Goal: Transaction & Acquisition: Subscribe to service/newsletter

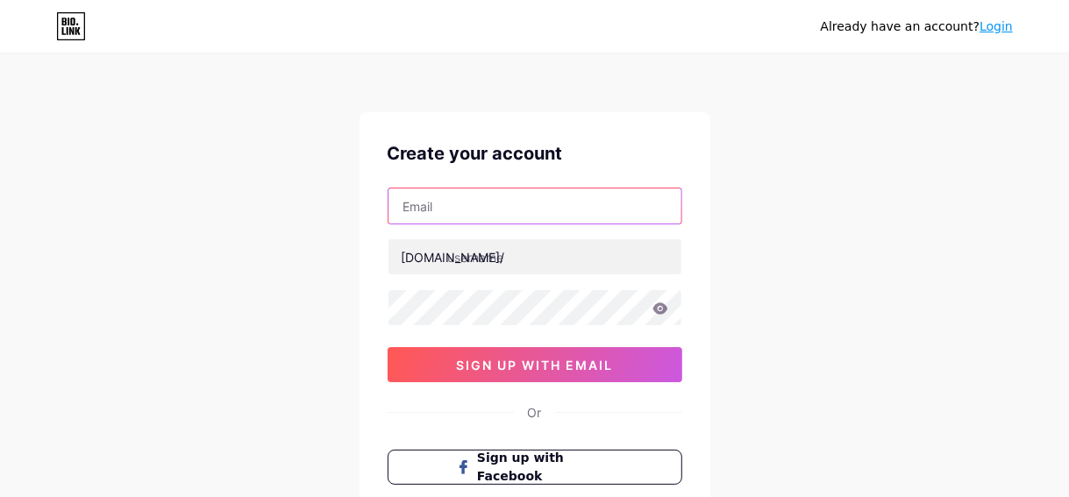
click at [466, 211] on input "text" at bounding box center [535, 206] width 293 height 35
type input "[EMAIL_ADDRESS][DOMAIN_NAME]"
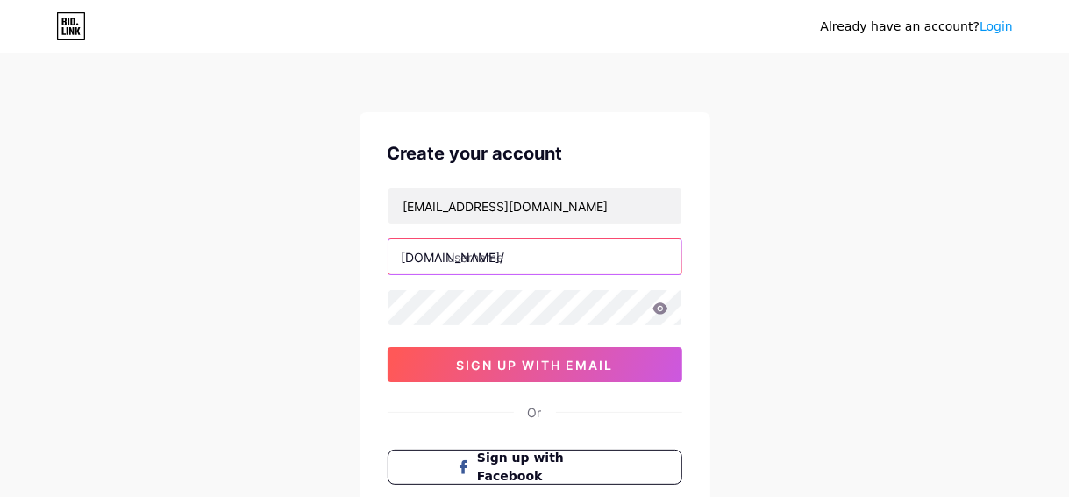
click at [510, 253] on input "text" at bounding box center [535, 256] width 293 height 35
type input "p"
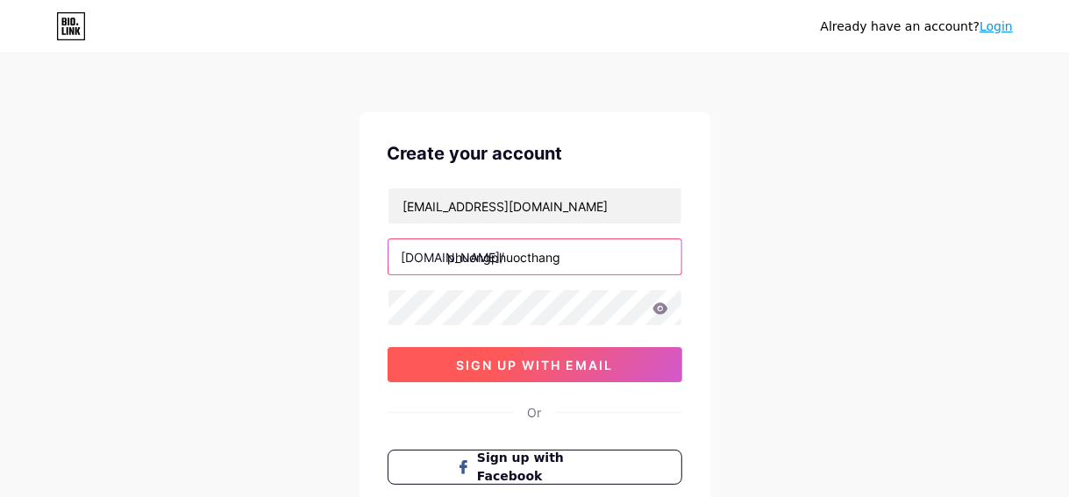
type input "phuongphuocthang"
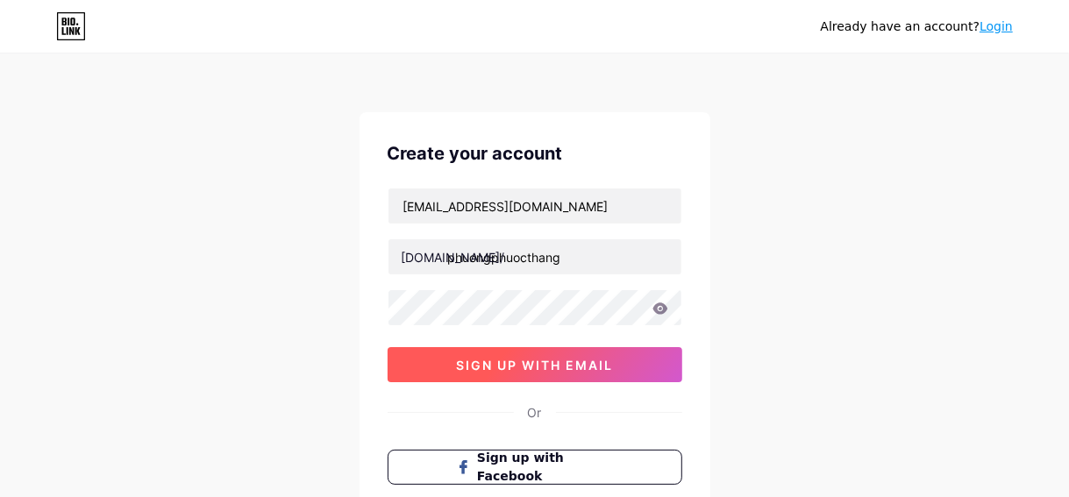
click at [543, 358] on span "sign up with email" at bounding box center [534, 365] width 157 height 15
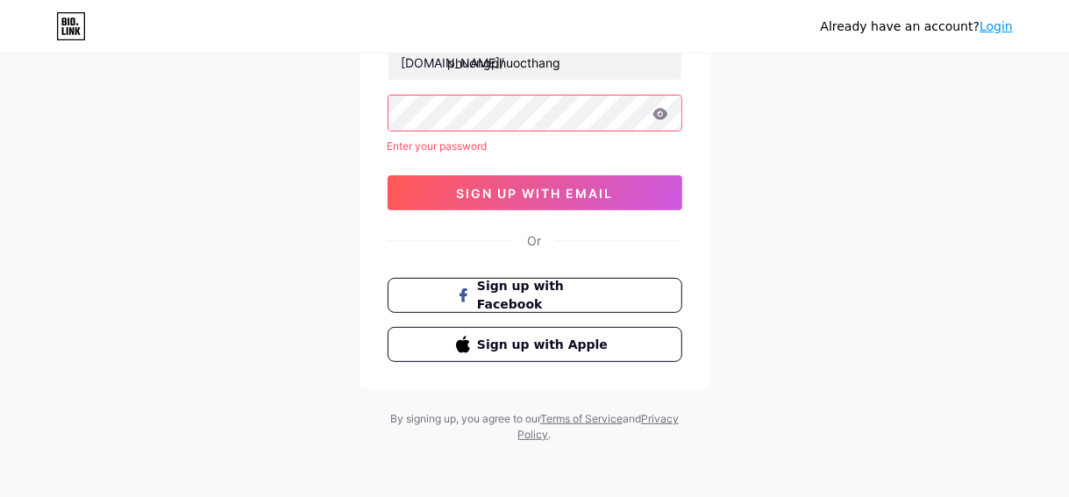
scroll to position [19, 0]
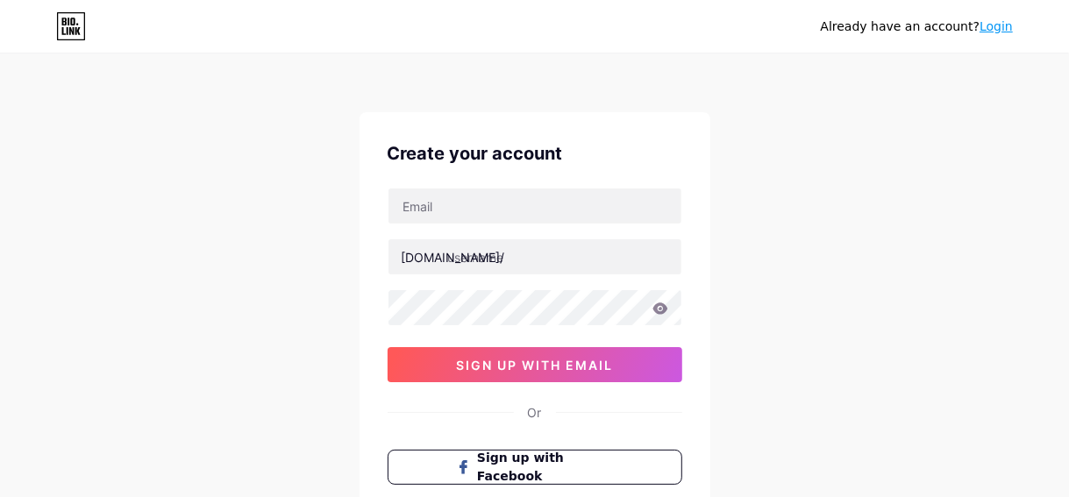
click at [1008, 19] on link "Login" at bounding box center [996, 26] width 33 height 14
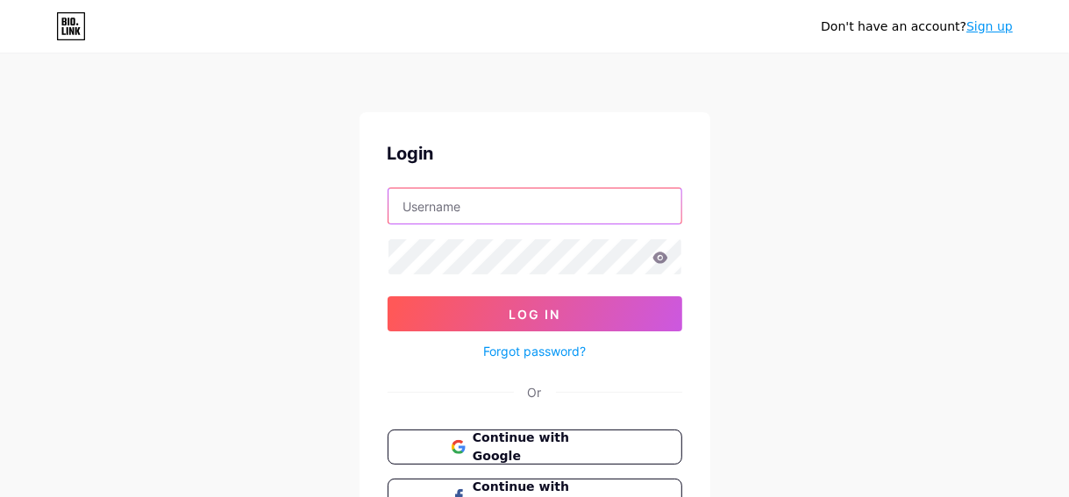
click at [542, 211] on input "text" at bounding box center [535, 206] width 293 height 35
type input "minhthule2212k@gmail.com"
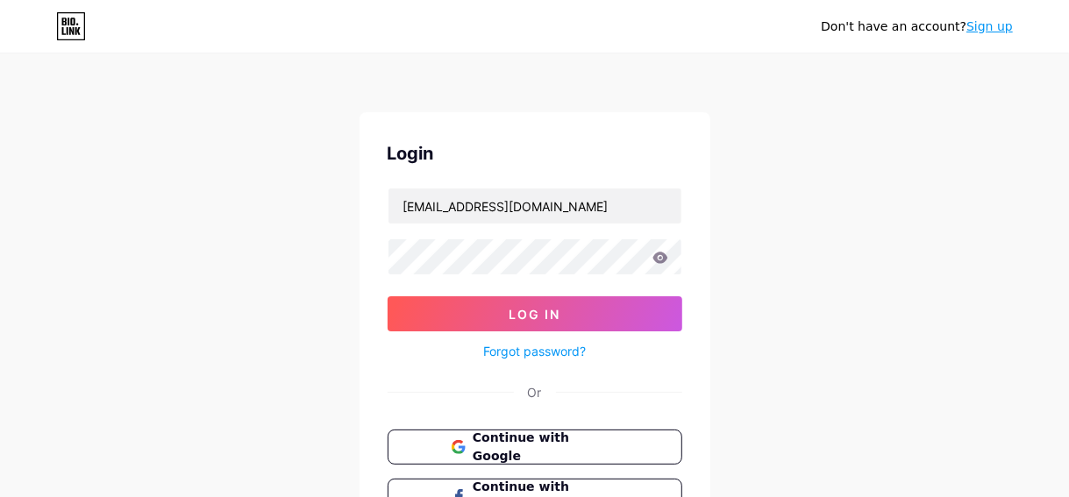
click at [546, 346] on link "Forgot password?" at bounding box center [534, 351] width 103 height 18
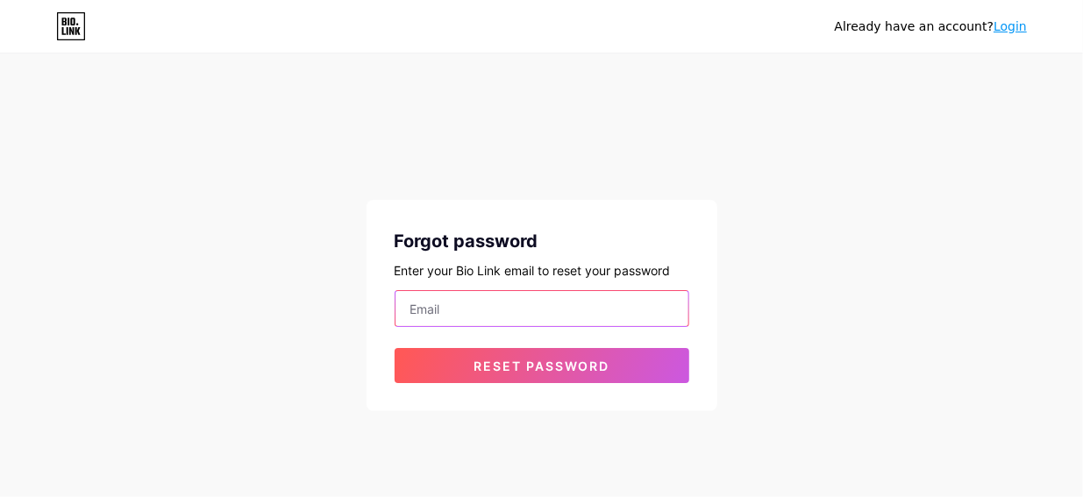
click at [546, 313] on input "email" at bounding box center [542, 308] width 293 height 35
type input "minhthule2212k@gmail.com"
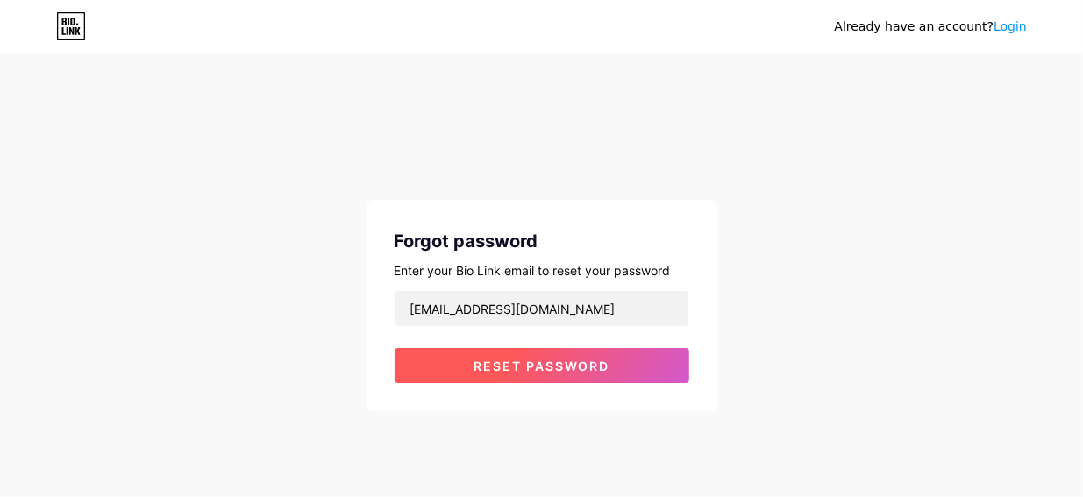
click at [559, 360] on span "Reset password" at bounding box center [542, 366] width 136 height 15
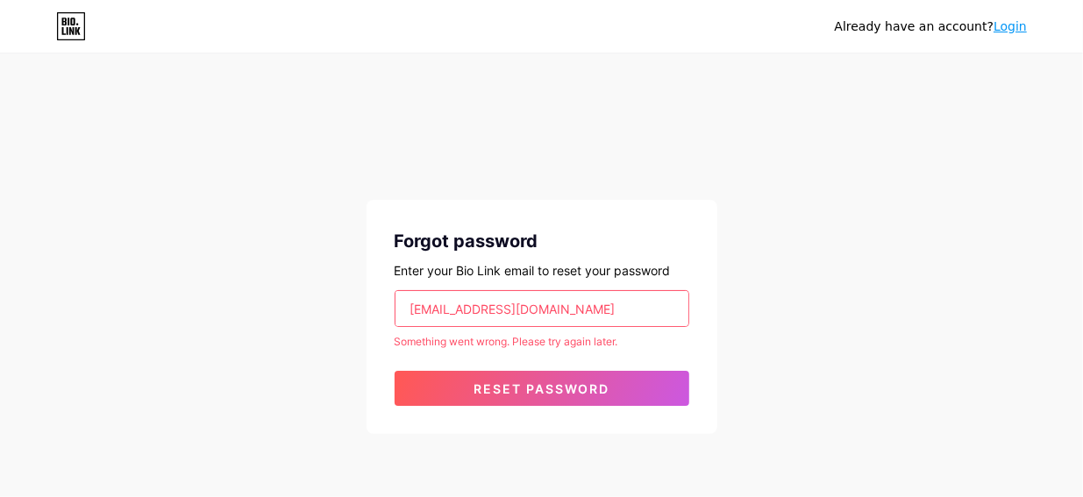
drag, startPoint x: 658, startPoint y: 325, endPoint x: 534, endPoint y: 243, distance: 148.2
click at [660, 324] on input "minhthule2212k@gmail.com" at bounding box center [542, 308] width 293 height 35
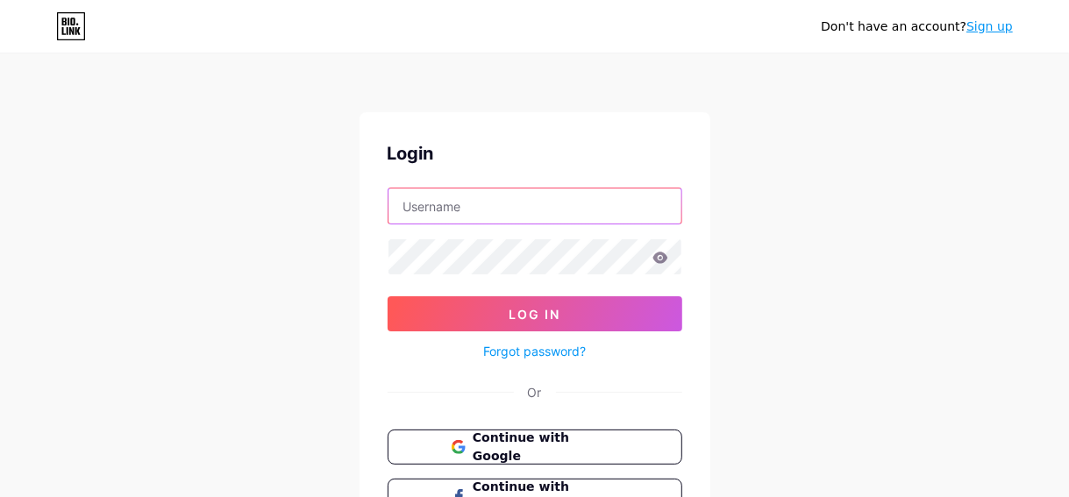
click at [412, 195] on input "text" at bounding box center [535, 206] width 293 height 35
type input "minhthule2212k@gmail.com"
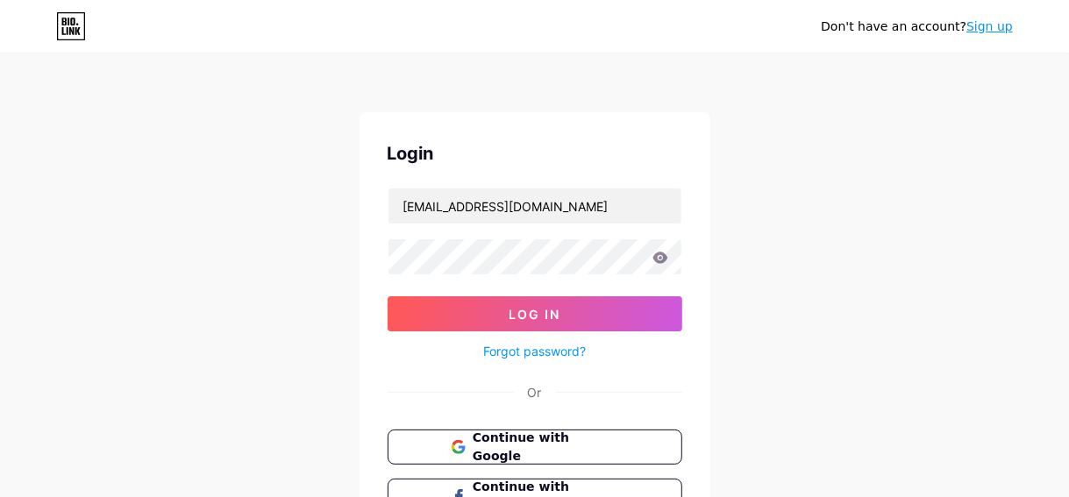
click at [656, 261] on icon at bounding box center [660, 257] width 15 height 11
click at [661, 259] on icon at bounding box center [661, 258] width 16 height 12
click at [653, 446] on button "Continue with Google" at bounding box center [534, 448] width 299 height 36
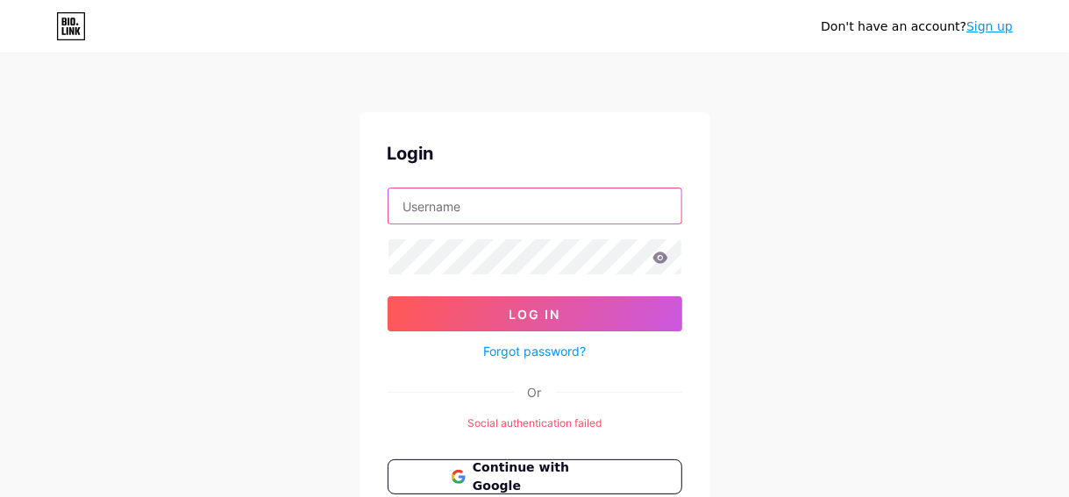
click at [540, 206] on input "text" at bounding box center [535, 206] width 293 height 35
type input "[EMAIL_ADDRESS][DOMAIN_NAME]"
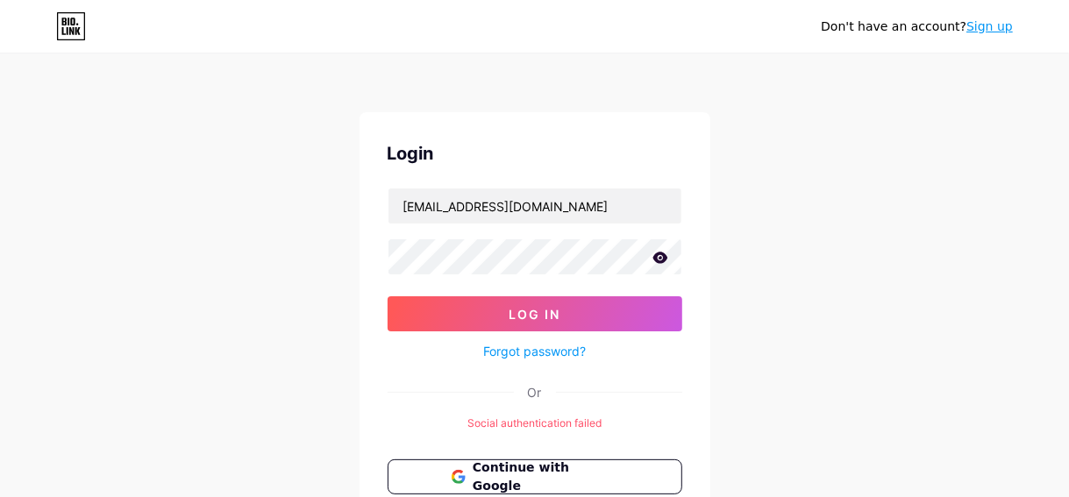
click at [661, 255] on icon at bounding box center [661, 258] width 16 height 12
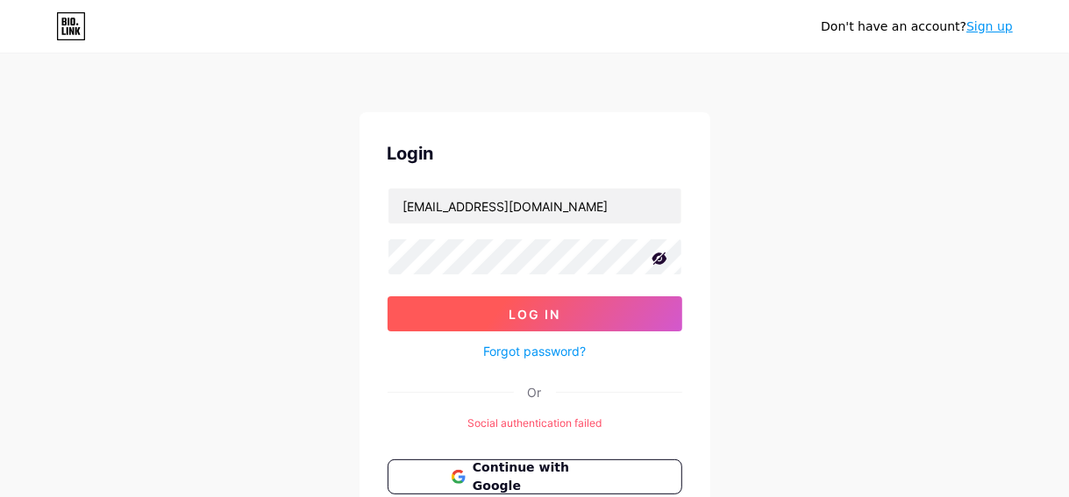
click at [620, 313] on button "Log In" at bounding box center [535, 313] width 295 height 35
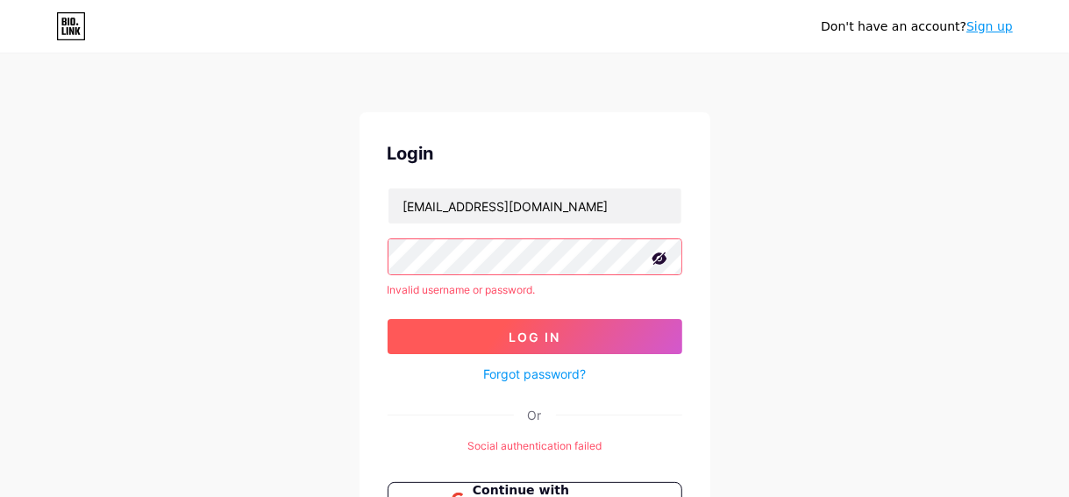
click at [607, 336] on button "Log In" at bounding box center [535, 336] width 295 height 35
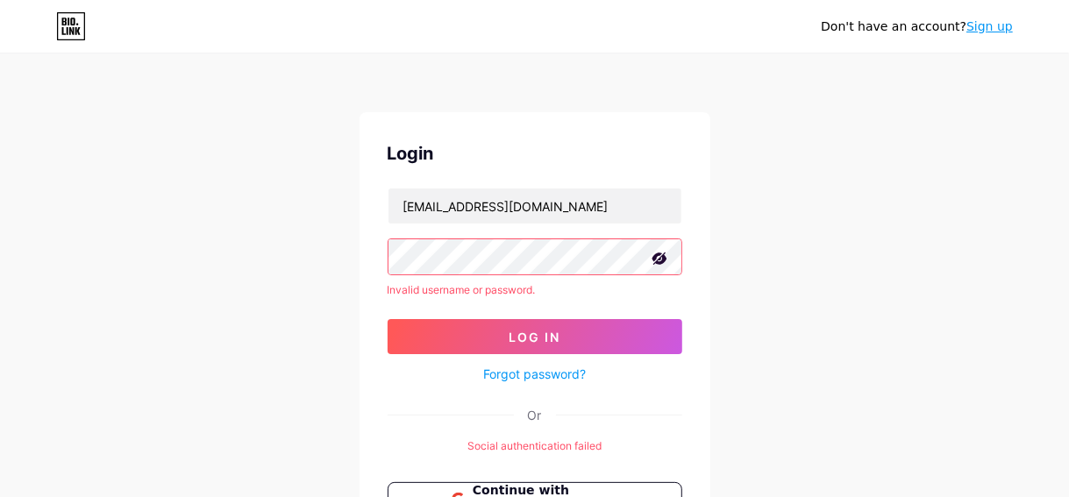
click at [1001, 29] on link "Sign up" at bounding box center [990, 26] width 46 height 14
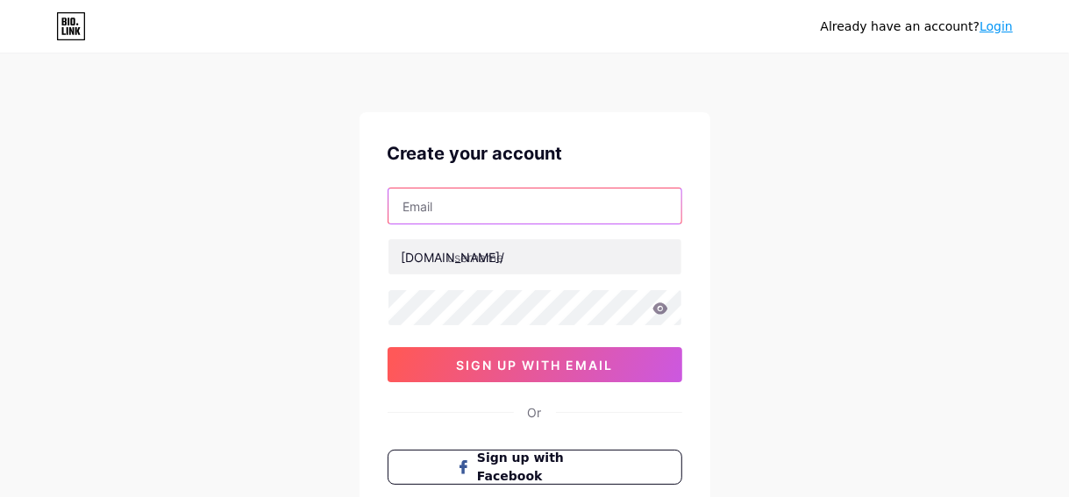
click at [565, 205] on input "text" at bounding box center [535, 206] width 293 height 35
type input "minhthule2212k@gmail.com"
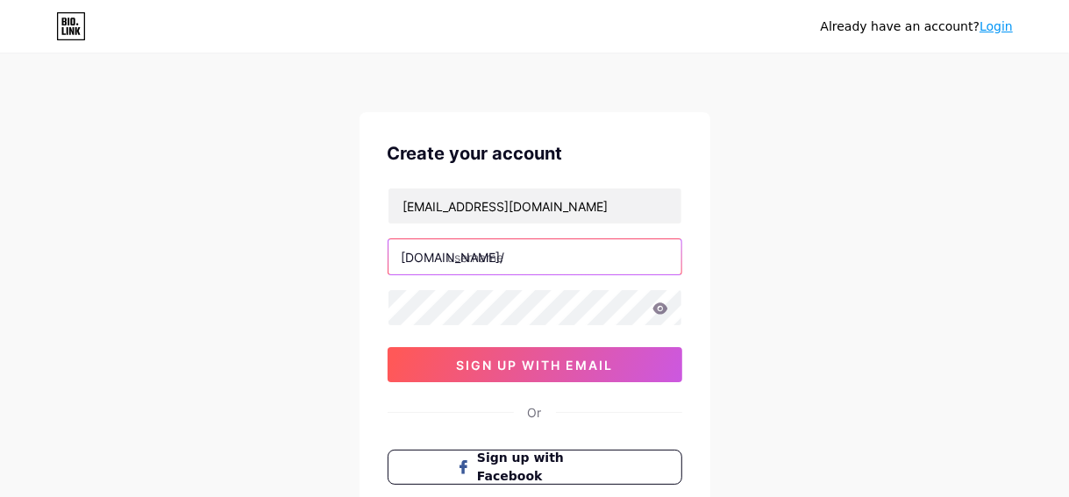
click at [533, 258] on input "text" at bounding box center [535, 256] width 293 height 35
click at [502, 253] on input "text" at bounding box center [535, 256] width 293 height 35
type input "phuongphuocthang"
click at [660, 311] on icon at bounding box center [660, 308] width 15 height 11
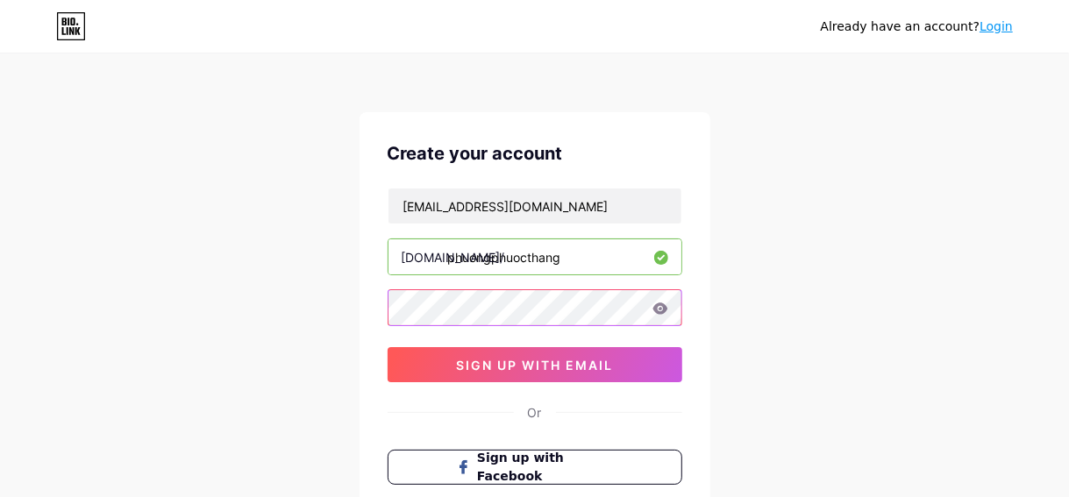
click at [660, 311] on div at bounding box center [535, 307] width 295 height 37
click at [659, 311] on icon at bounding box center [660, 308] width 15 height 11
click at [663, 303] on icon at bounding box center [660, 308] width 15 height 11
click at [660, 310] on icon at bounding box center [661, 309] width 16 height 12
click at [660, 307] on icon at bounding box center [660, 308] width 15 height 11
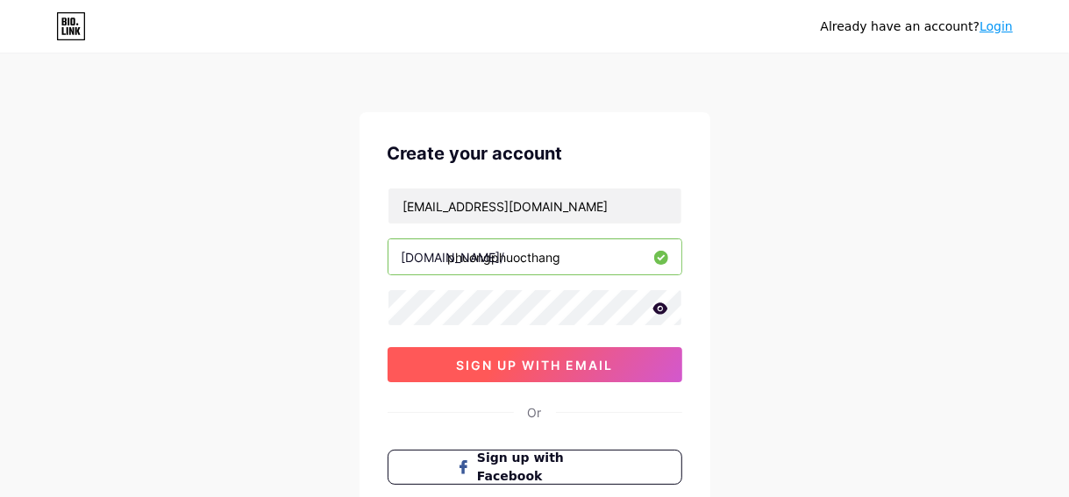
click at [602, 368] on span "sign up with email" at bounding box center [534, 365] width 157 height 15
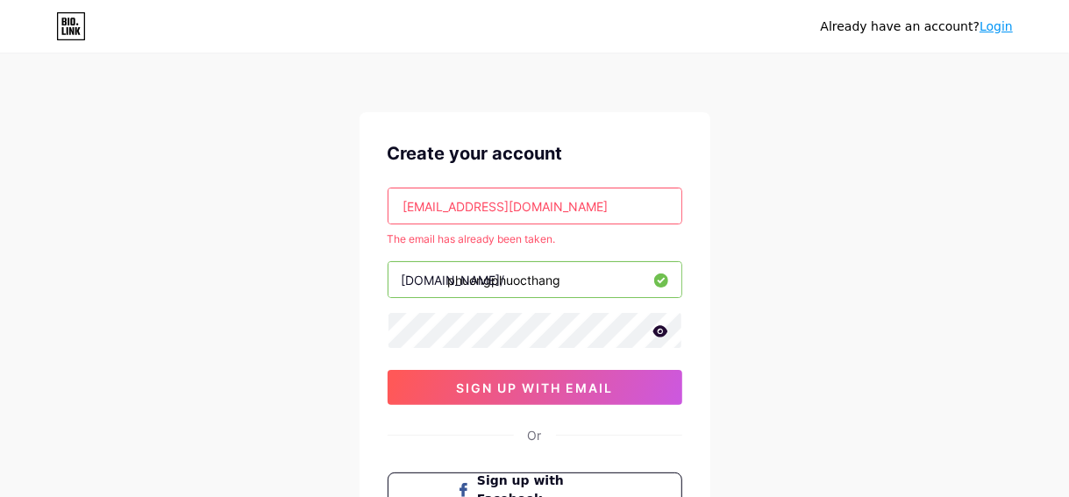
click at [584, 205] on input "minhthule2212k@gmail.com" at bounding box center [535, 206] width 293 height 35
click at [663, 329] on icon at bounding box center [660, 330] width 15 height 11
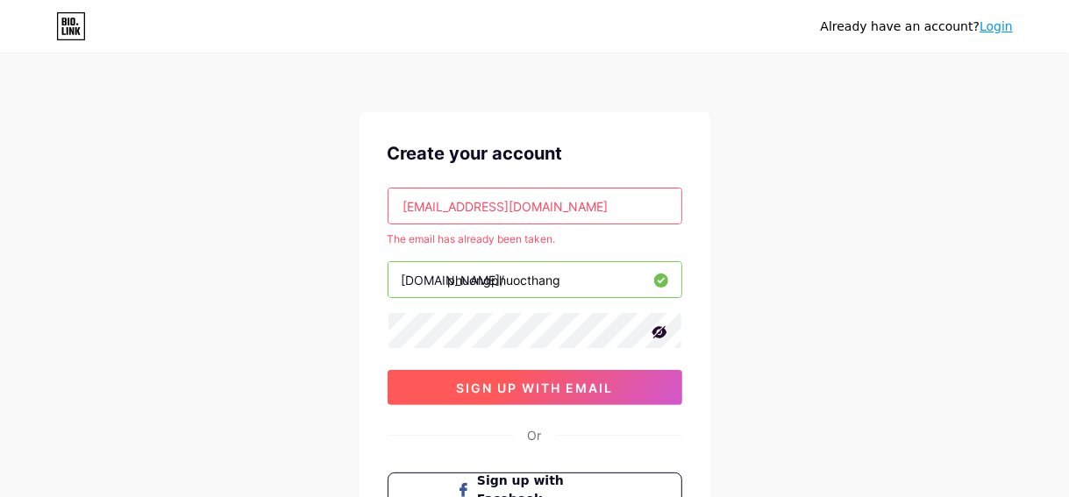
click at [512, 381] on span "sign up with email" at bounding box center [534, 388] width 157 height 15
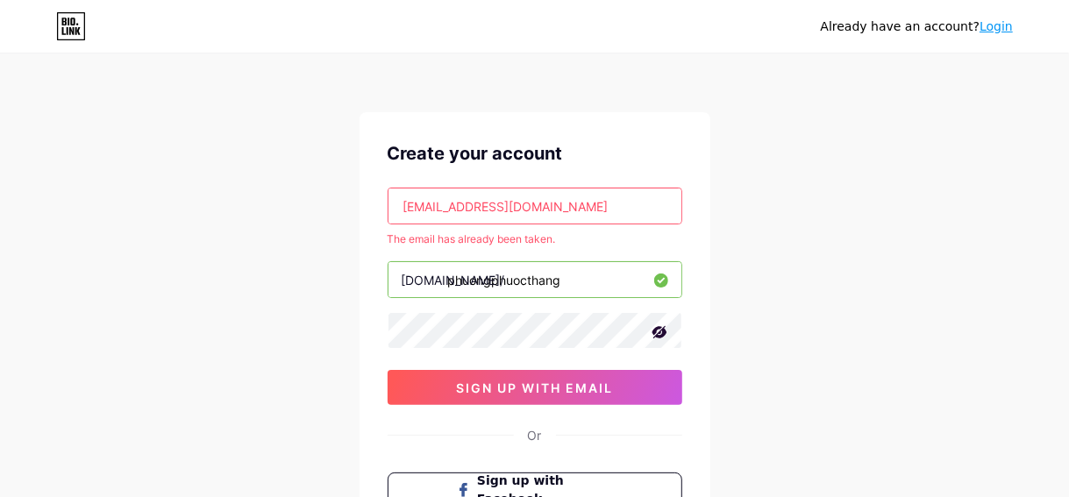
click at [577, 203] on input "minhthule2212k@gmail.com" at bounding box center [535, 206] width 293 height 35
drag, startPoint x: 577, startPoint y: 203, endPoint x: 352, endPoint y: 207, distance: 225.4
click at [352, 207] on div "Already have an account? Login Create your account minhthule2212k@gmail.com The…" at bounding box center [534, 347] width 1069 height 694
click at [1012, 22] on link "Login" at bounding box center [996, 26] width 33 height 14
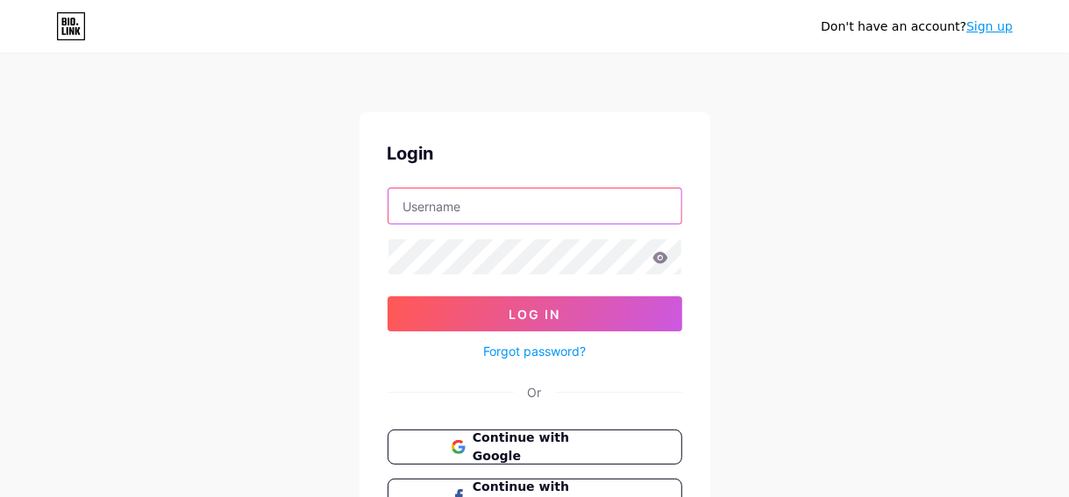
click at [565, 196] on input "text" at bounding box center [535, 206] width 293 height 35
click at [493, 204] on input "text" at bounding box center [535, 206] width 293 height 35
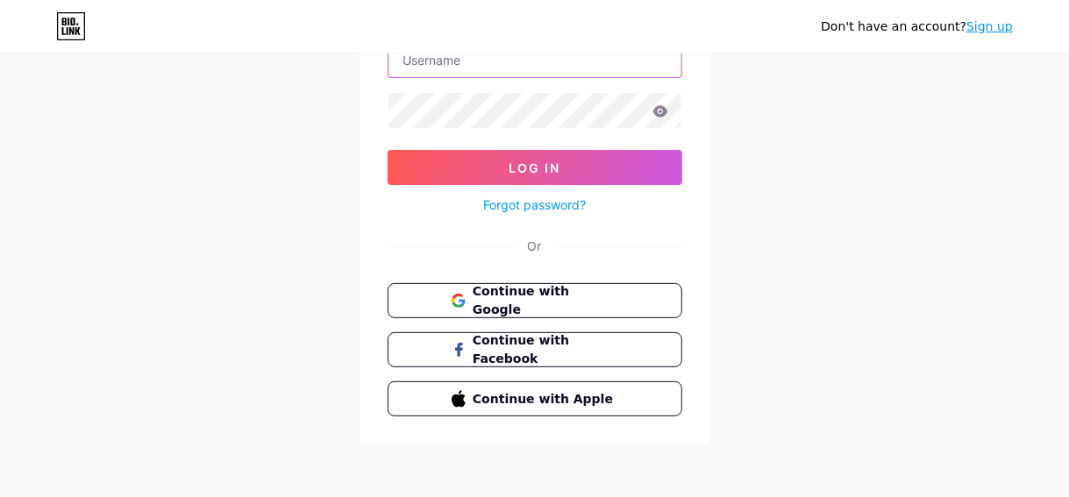
click at [566, 63] on input "text" at bounding box center [535, 59] width 293 height 35
type input "phuongphuocthang"
click at [661, 111] on icon at bounding box center [660, 110] width 15 height 11
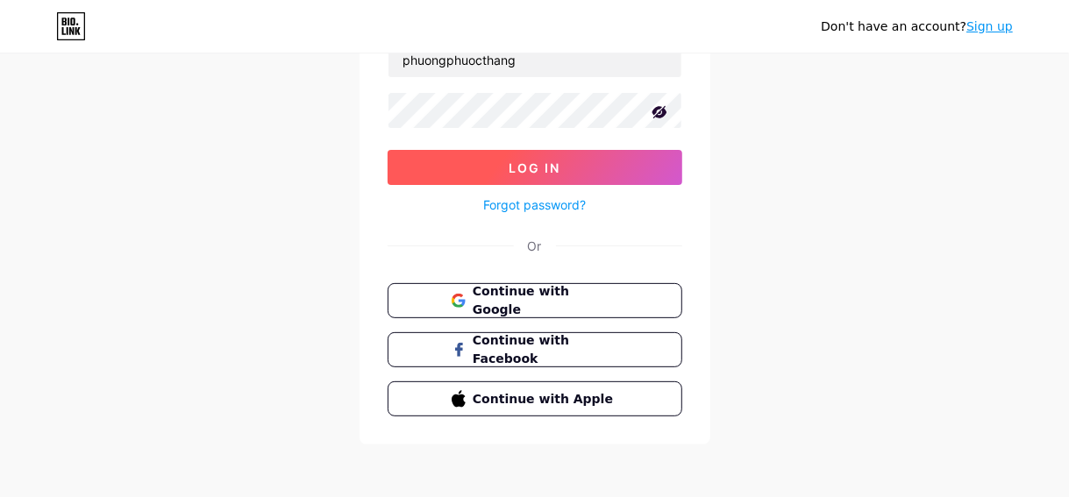
click at [619, 177] on button "Log In" at bounding box center [535, 167] width 295 height 35
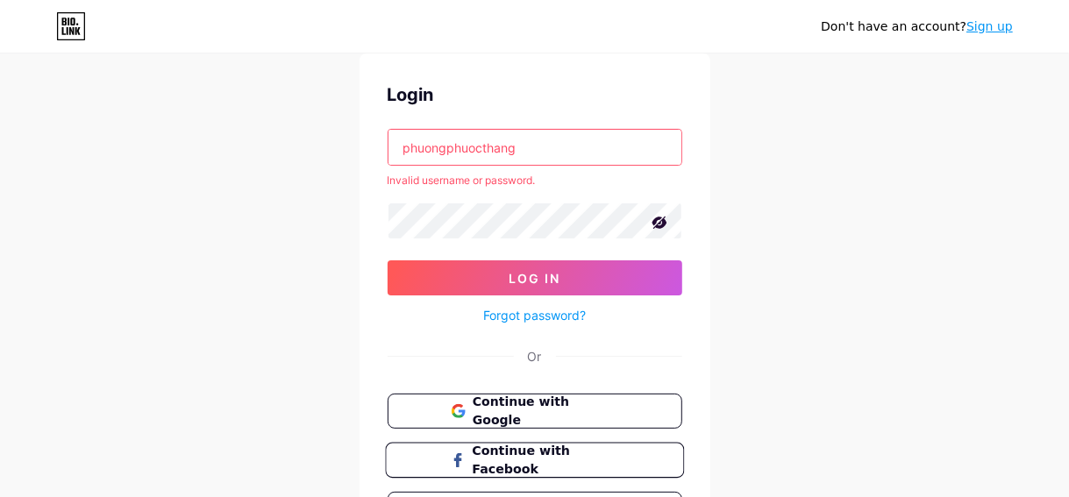
scroll to position [169, 0]
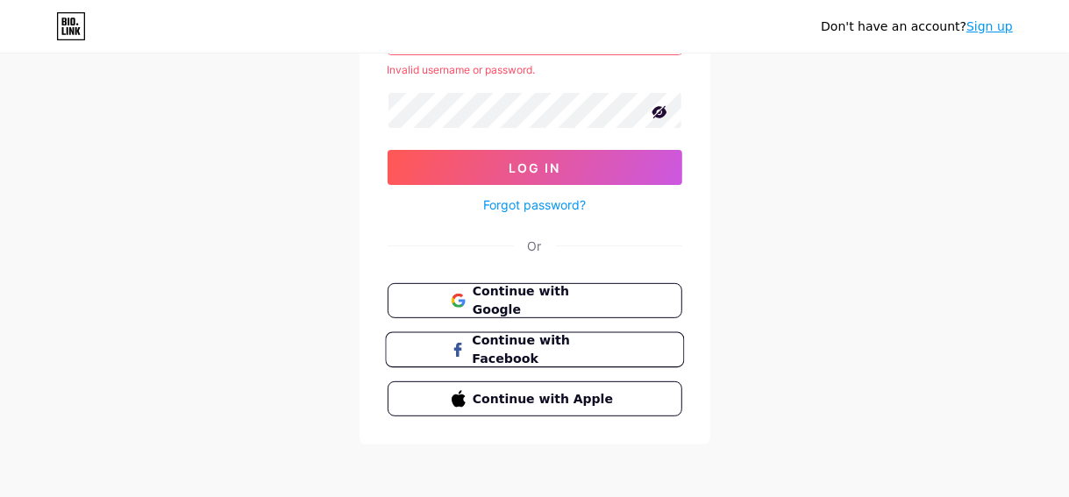
click at [563, 353] on span "Continue with Facebook" at bounding box center [545, 351] width 146 height 38
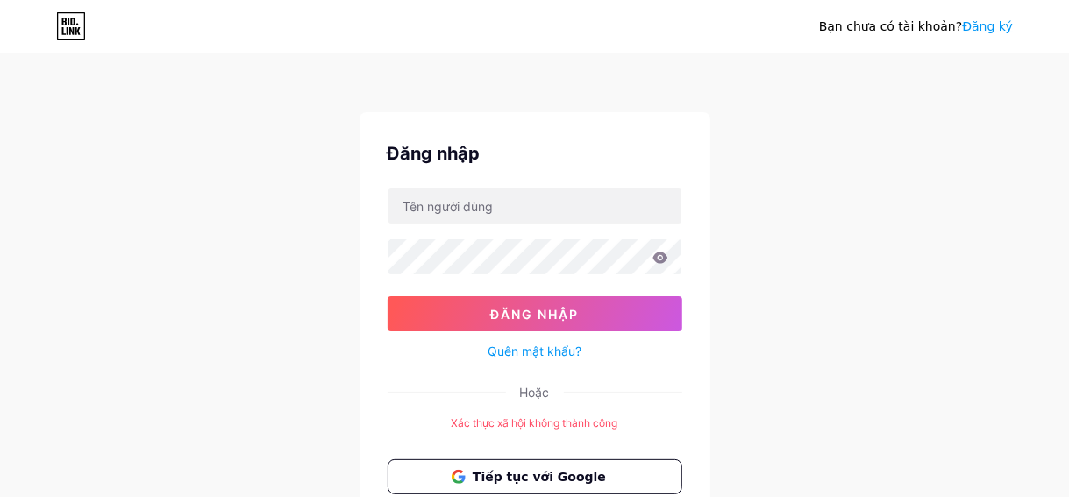
scroll to position [88, 0]
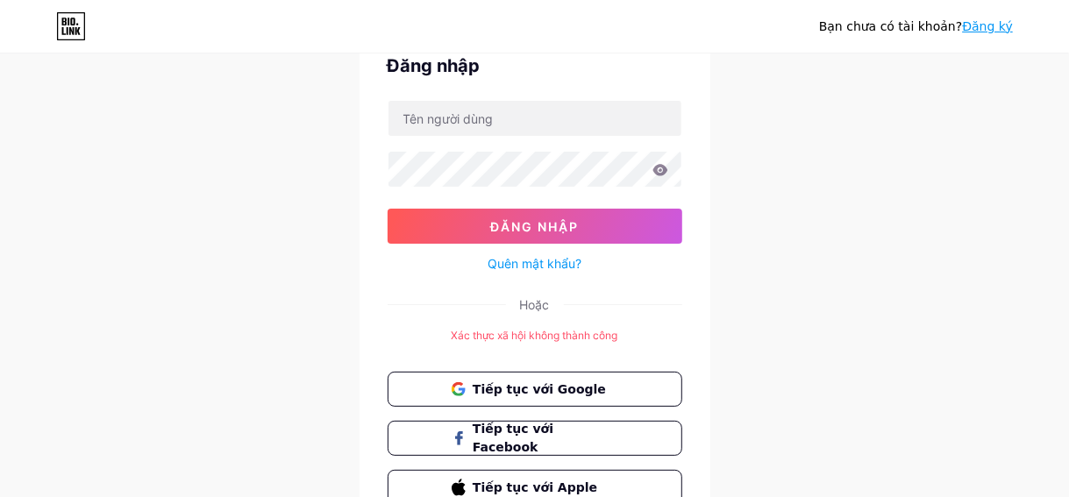
click at [996, 24] on font "Đăng ký" at bounding box center [987, 26] width 51 height 14
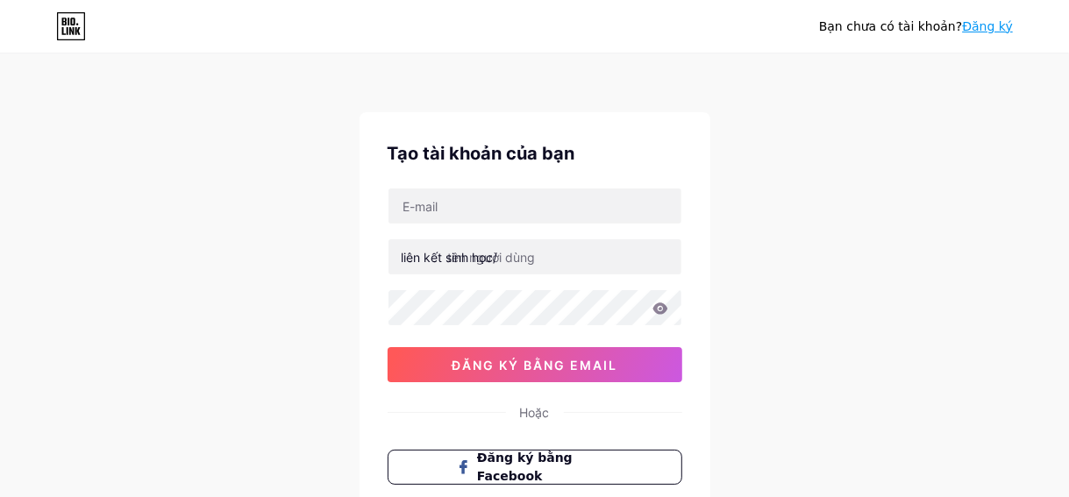
drag, startPoint x: 456, startPoint y: 205, endPoint x: 317, endPoint y: 203, distance: 139.5
click at [317, 203] on div "Bạn chưa có tài khoản? Đăng ký Tạo tài khoản của bạn liên kết sinh học/ đăng ký…" at bounding box center [534, 335] width 1069 height 671
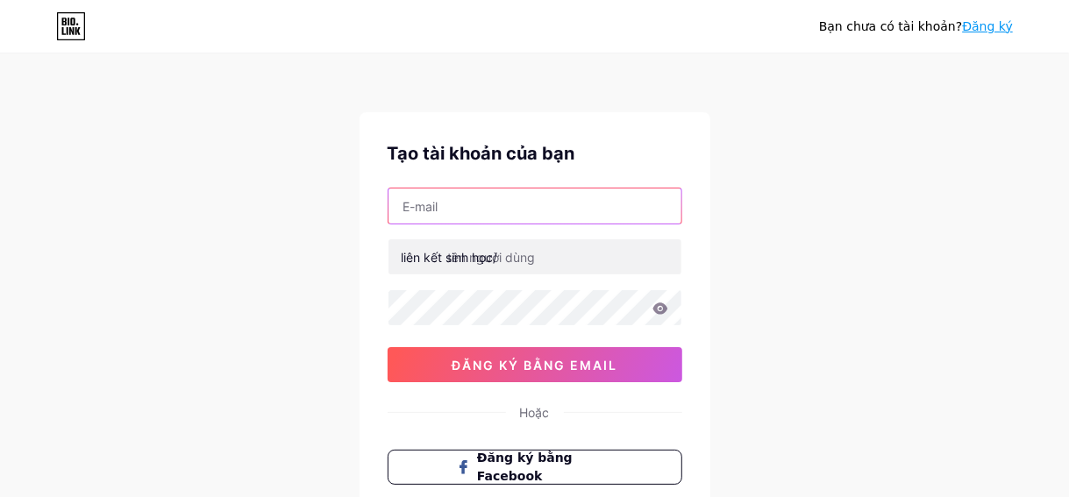
drag, startPoint x: 489, startPoint y: 203, endPoint x: 408, endPoint y: 204, distance: 81.6
click at [408, 204] on input "text" at bounding box center [535, 206] width 293 height 35
type input "[EMAIL_ADDRESS][DOMAIN_NAME]"
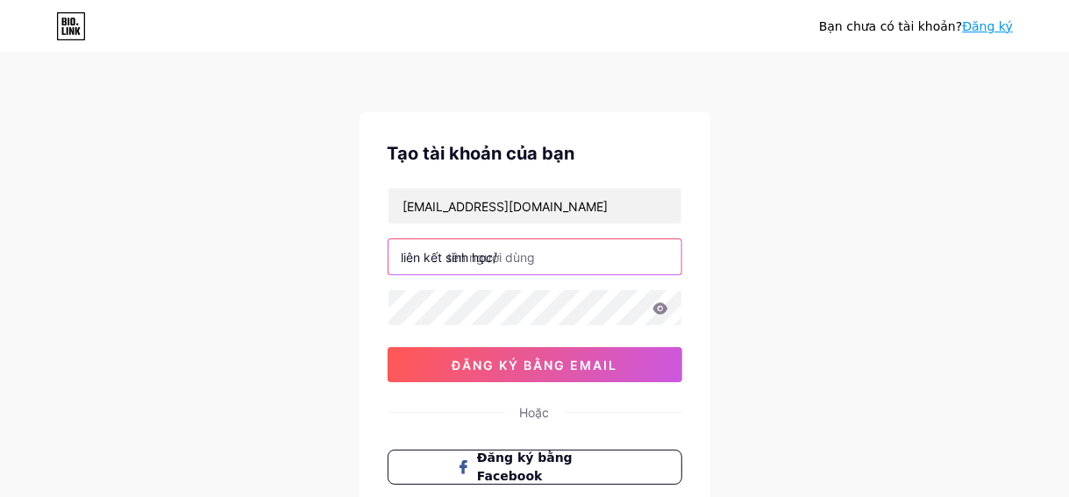
click at [533, 261] on input "text" at bounding box center [535, 256] width 293 height 35
type input "ph"
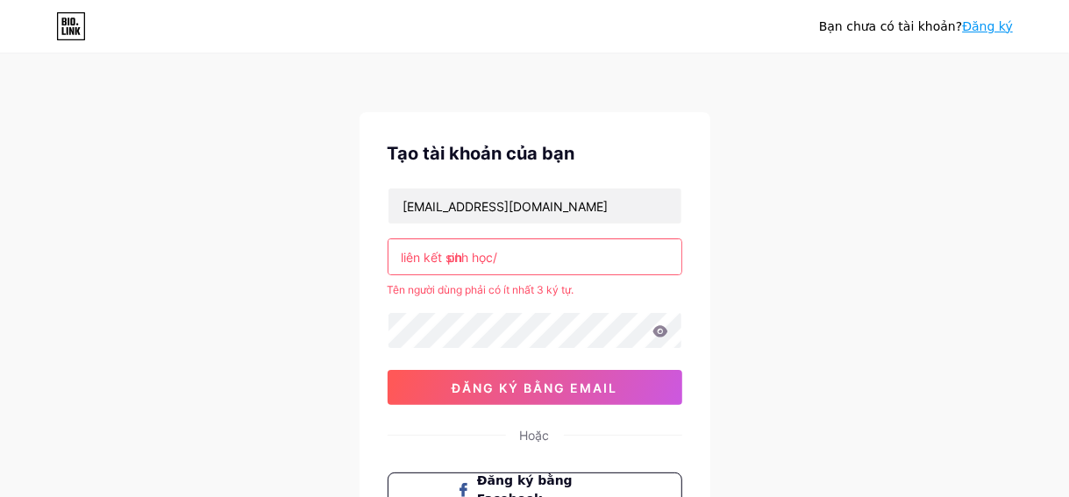
click at [546, 269] on input "ph" at bounding box center [535, 256] width 293 height 35
click at [547, 266] on input "ph" at bounding box center [535, 256] width 293 height 35
drag, startPoint x: 514, startPoint y: 262, endPoint x: 414, endPoint y: 261, distance: 100.0
click at [414, 261] on div "liên kết sinh học/ ph" at bounding box center [535, 257] width 295 height 37
click at [505, 259] on input "text" at bounding box center [535, 256] width 293 height 35
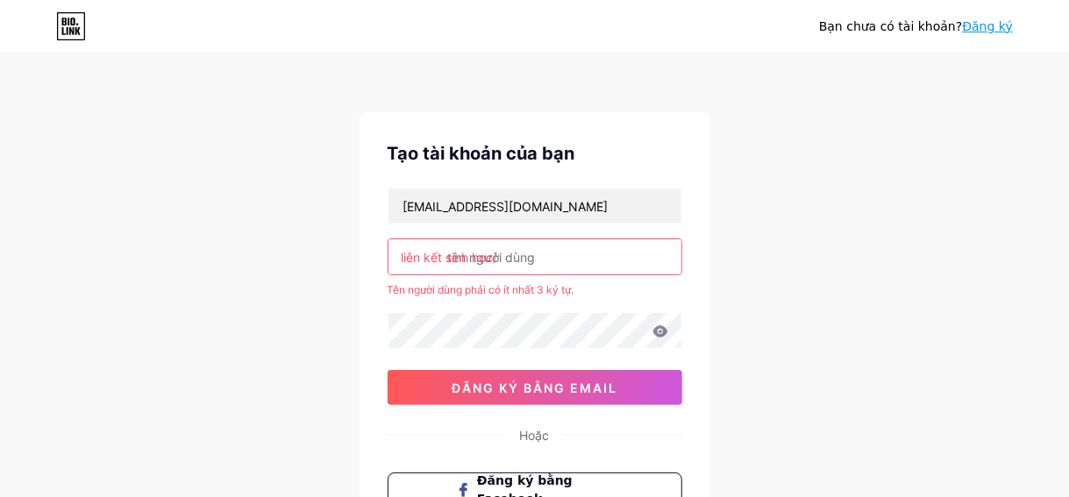
type input "p"
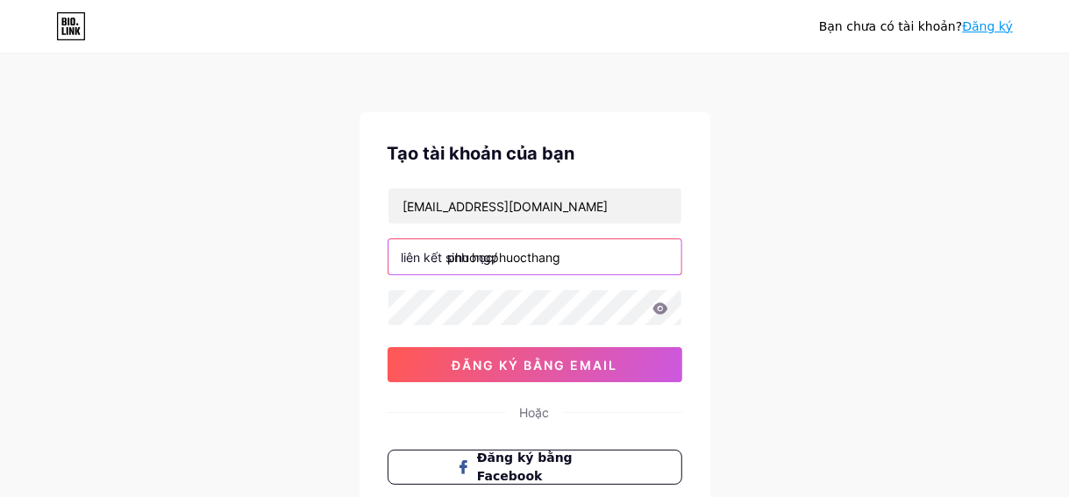
type input "phuongphuocthang"
click at [661, 305] on icon at bounding box center [661, 309] width 16 height 12
click at [1003, 26] on font "Đăng ký" at bounding box center [987, 26] width 51 height 14
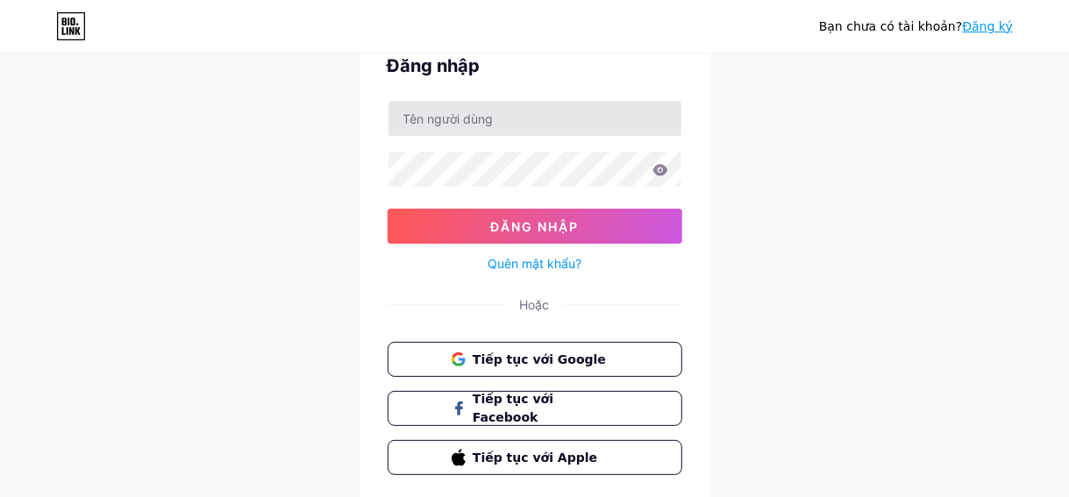
scroll to position [146, 0]
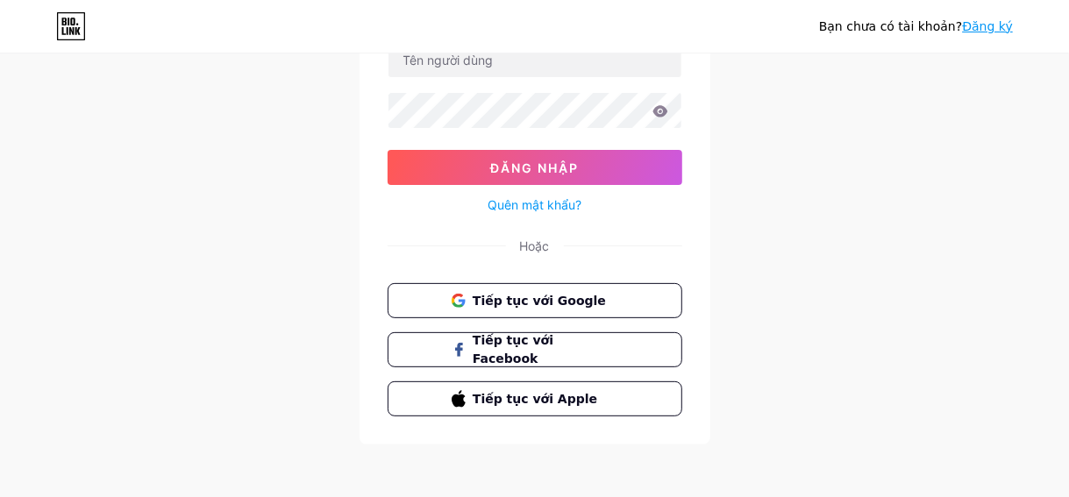
click at [1005, 22] on font "Đăng ký" at bounding box center [987, 26] width 51 height 14
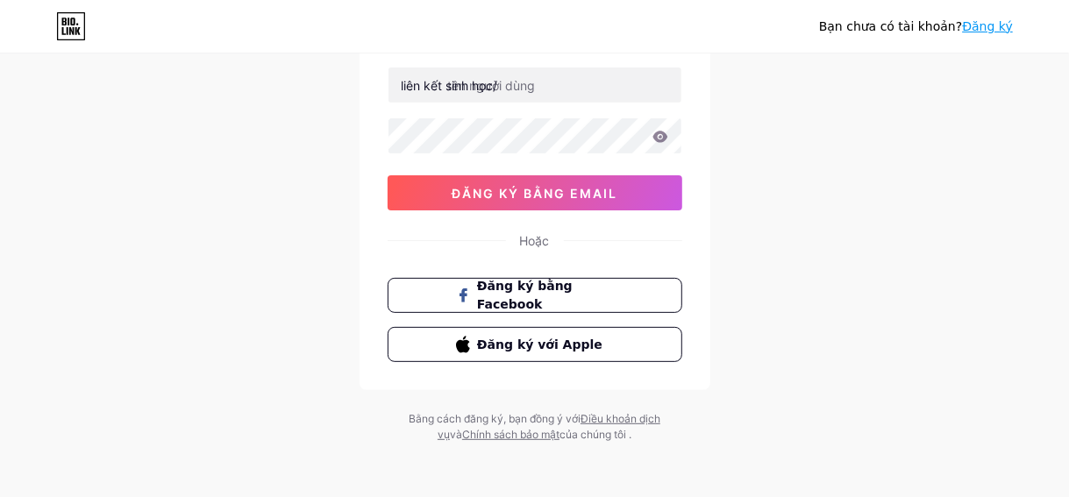
scroll to position [84, 0]
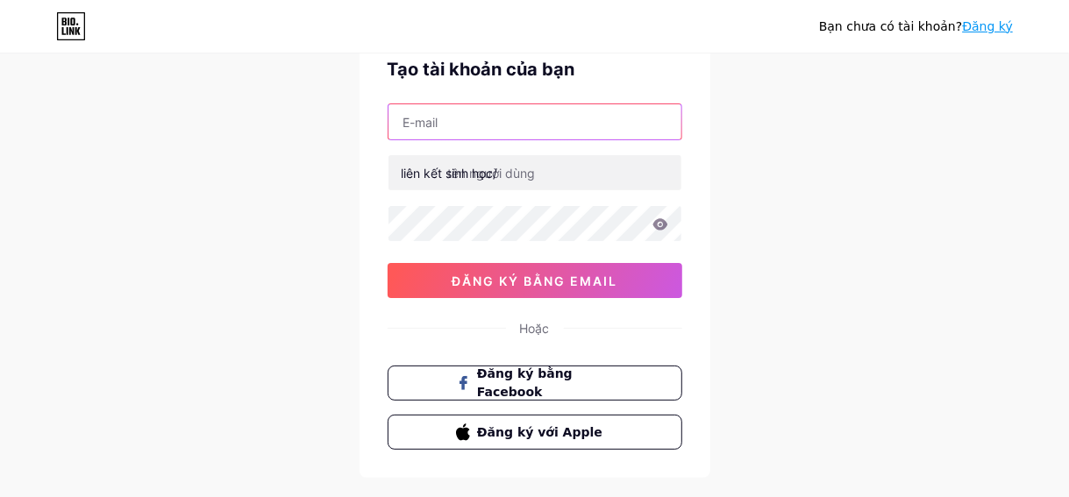
click at [492, 119] on input "text" at bounding box center [535, 121] width 293 height 35
type input "minhthule2212k@gmail.com"
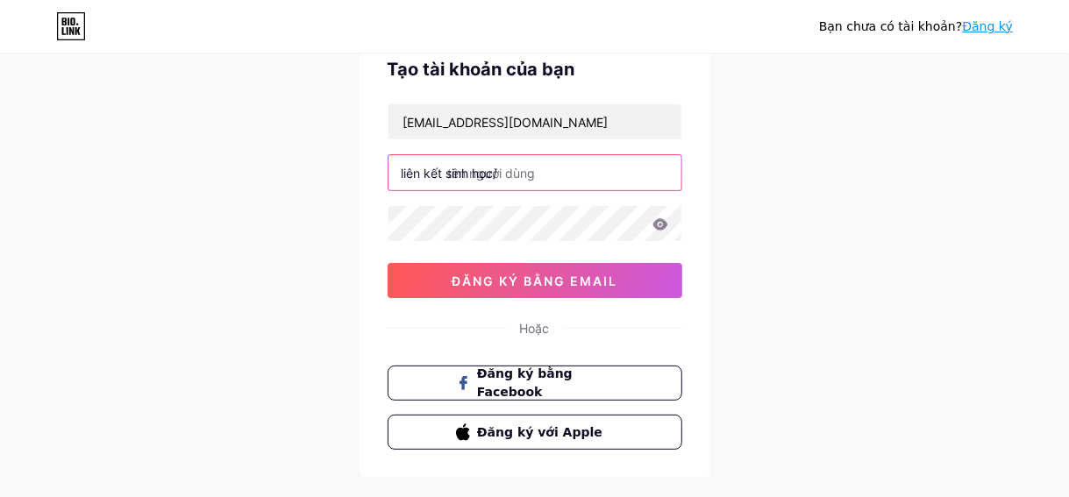
click at [514, 182] on input "text" at bounding box center [535, 172] width 293 height 35
type input "p"
type input "phuongphuocthang"
click at [663, 229] on icon at bounding box center [661, 224] width 16 height 12
click at [666, 222] on icon at bounding box center [660, 223] width 15 height 11
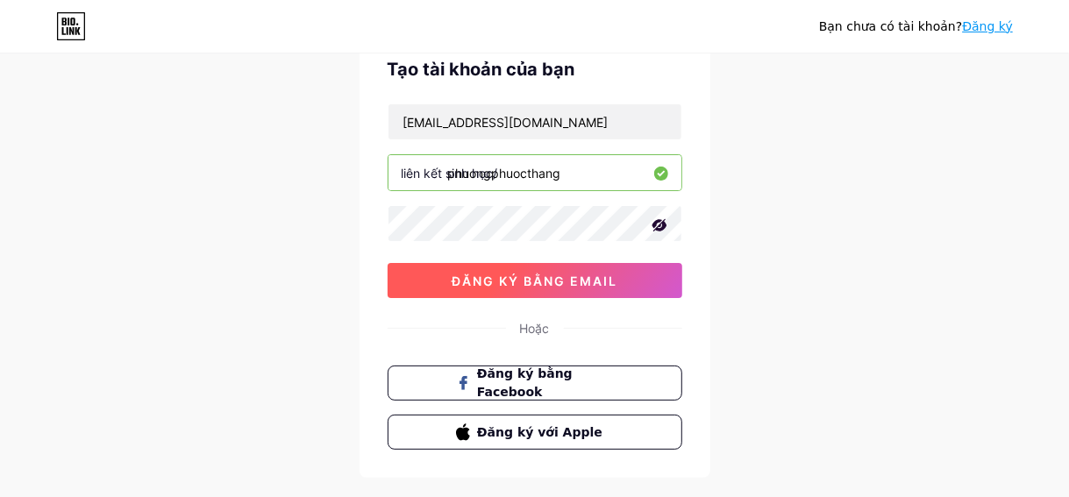
click at [592, 282] on font "đăng ký bằng email" at bounding box center [535, 281] width 166 height 15
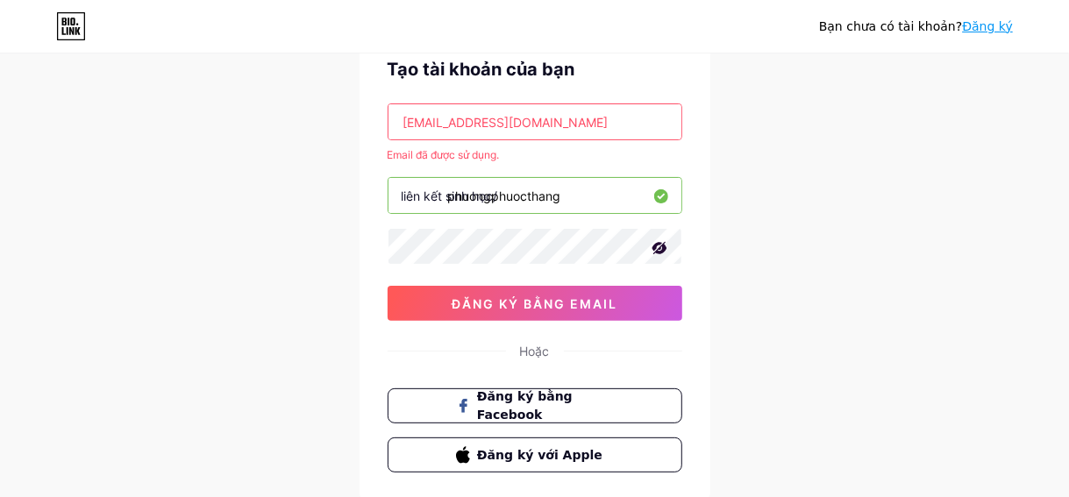
click at [578, 131] on input "minhthule2212k@gmail.com" at bounding box center [535, 121] width 293 height 35
drag, startPoint x: 579, startPoint y: 120, endPoint x: 347, endPoint y: 104, distance: 232.1
click at [347, 104] on div "Bạn chưa có tài khoản? Đăng ký Tạo tài khoản của bạn minhthule2212k@gmail.com E…" at bounding box center [534, 263] width 1069 height 694
click at [474, 127] on input "text" at bounding box center [535, 121] width 293 height 35
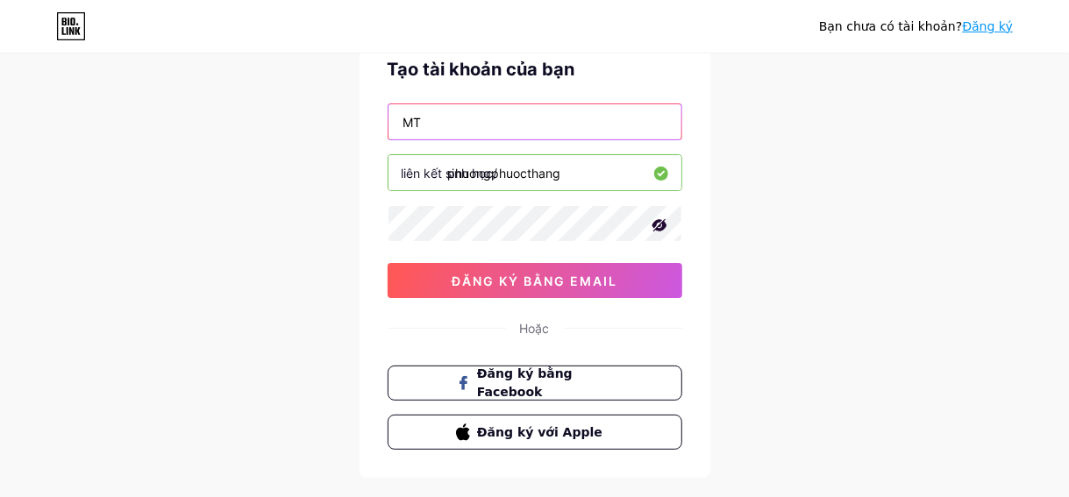
type input "M"
click at [592, 121] on input "mttqvnphuongphuocthang@gmai.com" at bounding box center [535, 121] width 293 height 35
click at [593, 118] on input "mttqvnphuongphuocthang@gmai.com" at bounding box center [535, 121] width 293 height 35
click at [596, 121] on input "mttqvnphuongphuocthang@gmai.com" at bounding box center [535, 121] width 293 height 35
click at [595, 121] on input "mttqvnphuongphuocthang@gmai.com" at bounding box center [535, 121] width 293 height 35
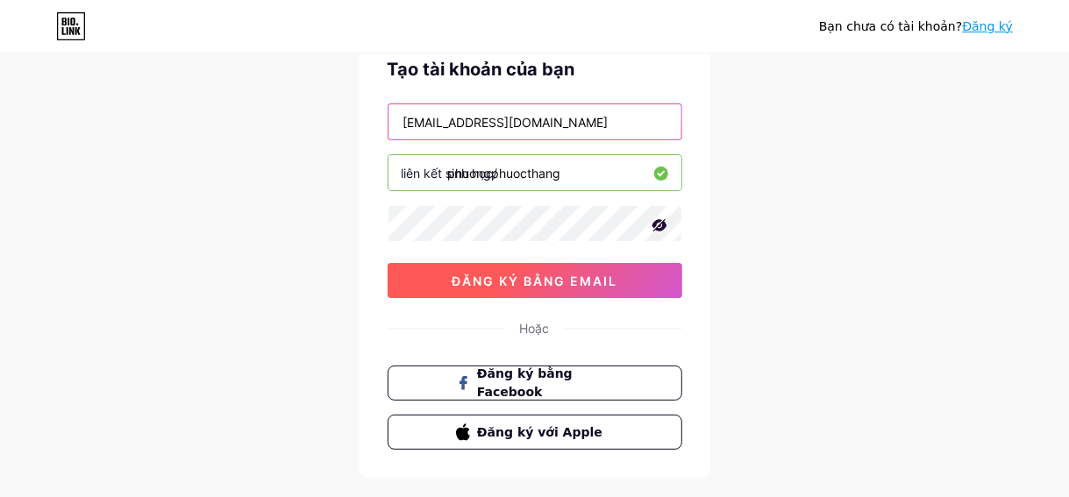
type input "[EMAIL_ADDRESS][DOMAIN_NAME]"
click at [603, 289] on button "đăng ký bằng email" at bounding box center [535, 280] width 295 height 35
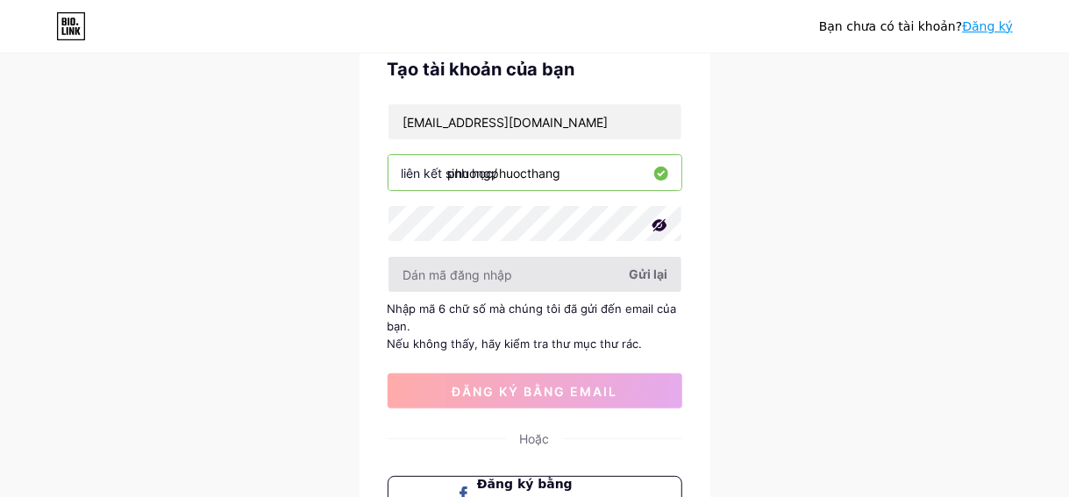
click at [557, 278] on input "text" at bounding box center [535, 274] width 293 height 35
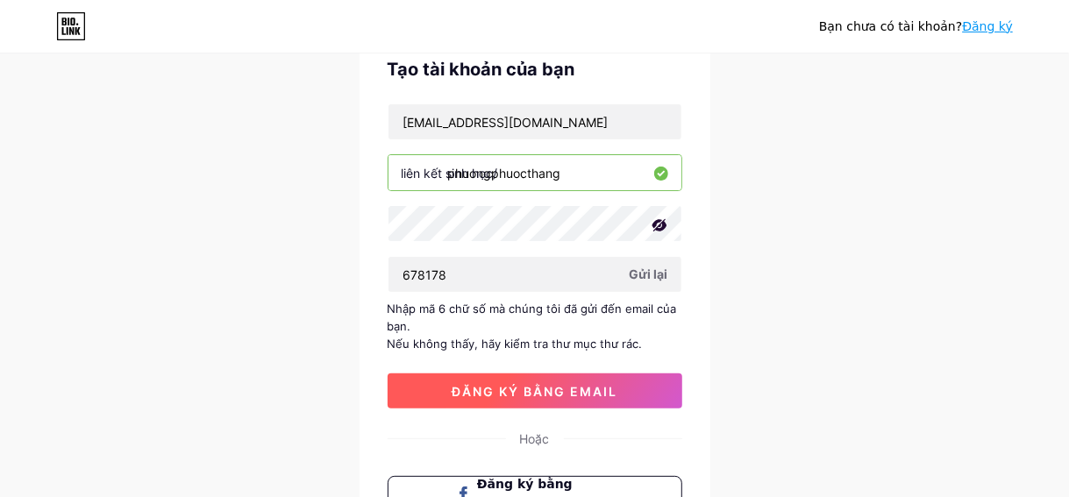
type input "678178"
click at [635, 386] on button "đăng ký bằng email" at bounding box center [535, 391] width 295 height 35
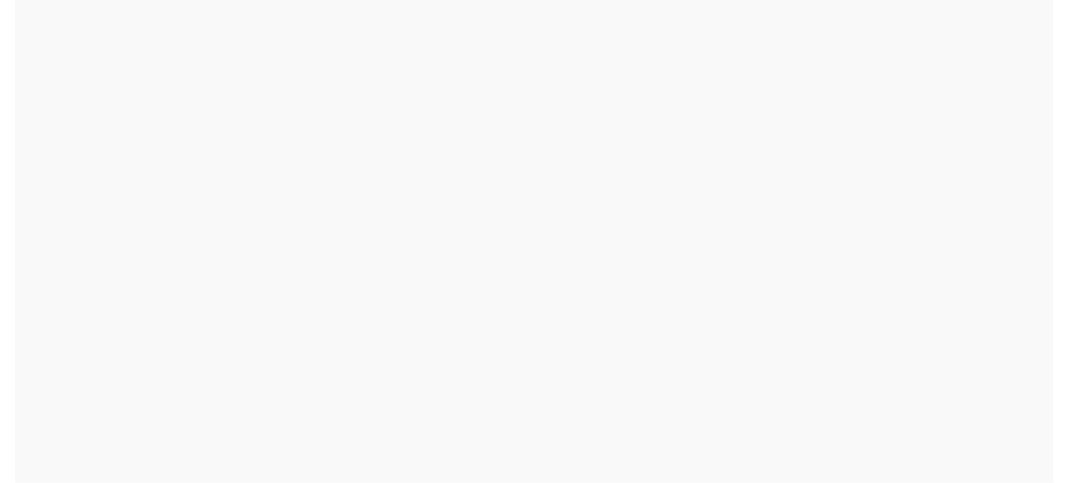
scroll to position [0, 0]
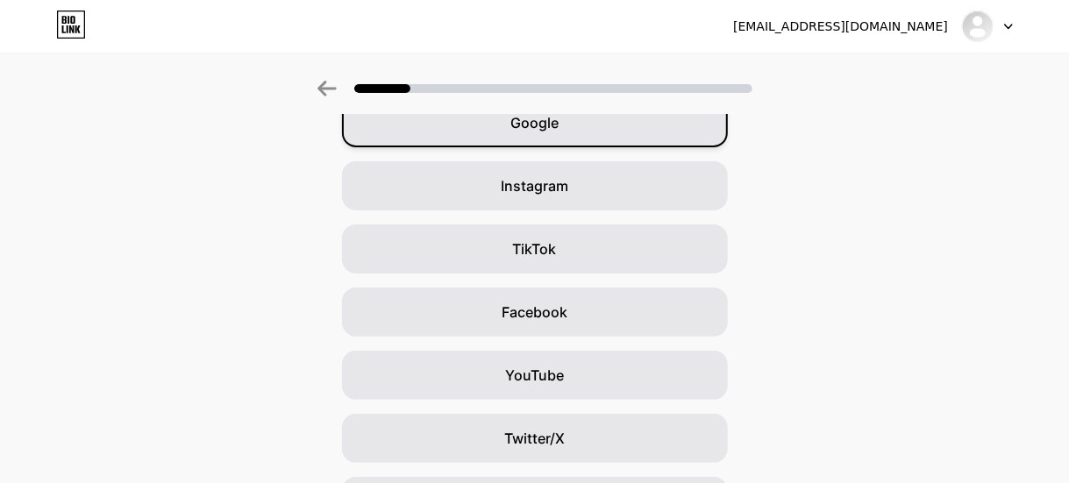
scroll to position [272, 0]
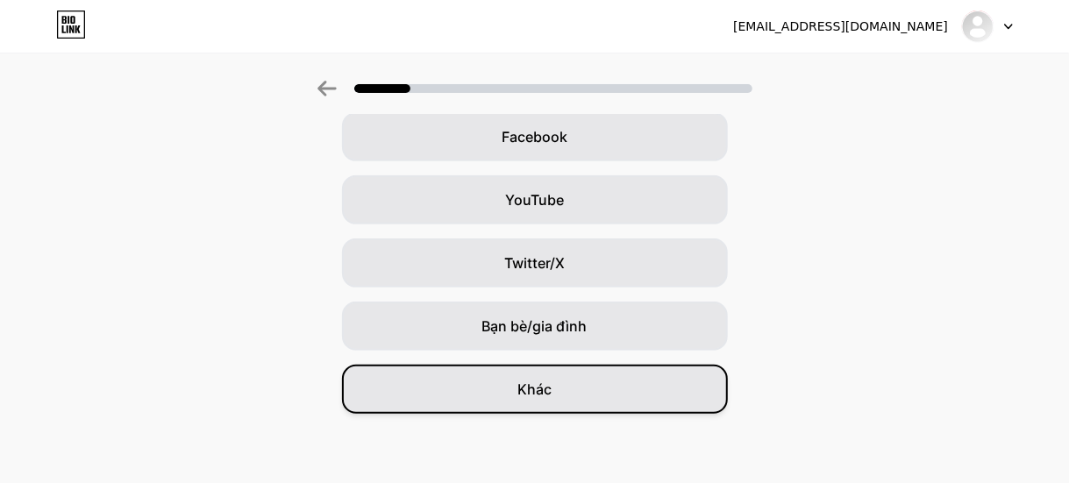
click at [533, 394] on font "Khác" at bounding box center [535, 390] width 34 height 18
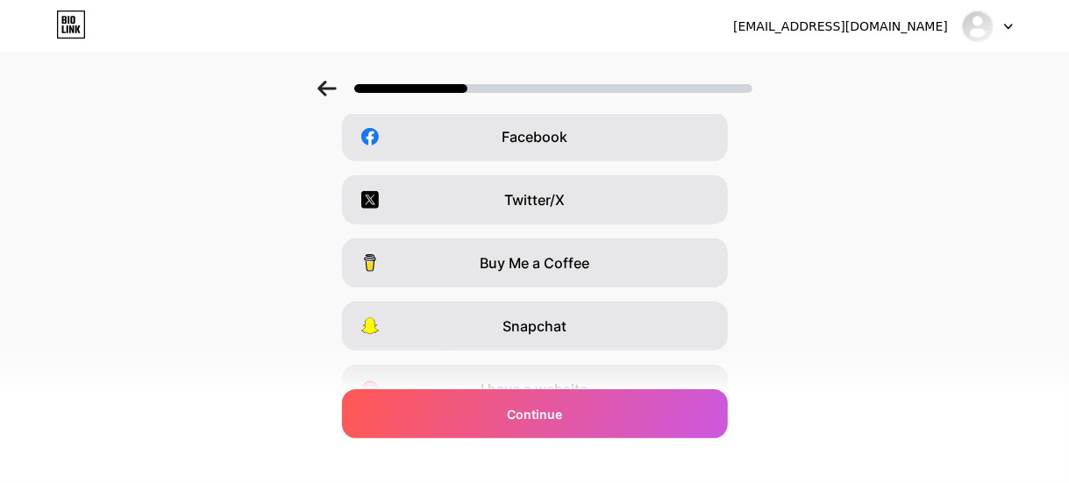
scroll to position [0, 0]
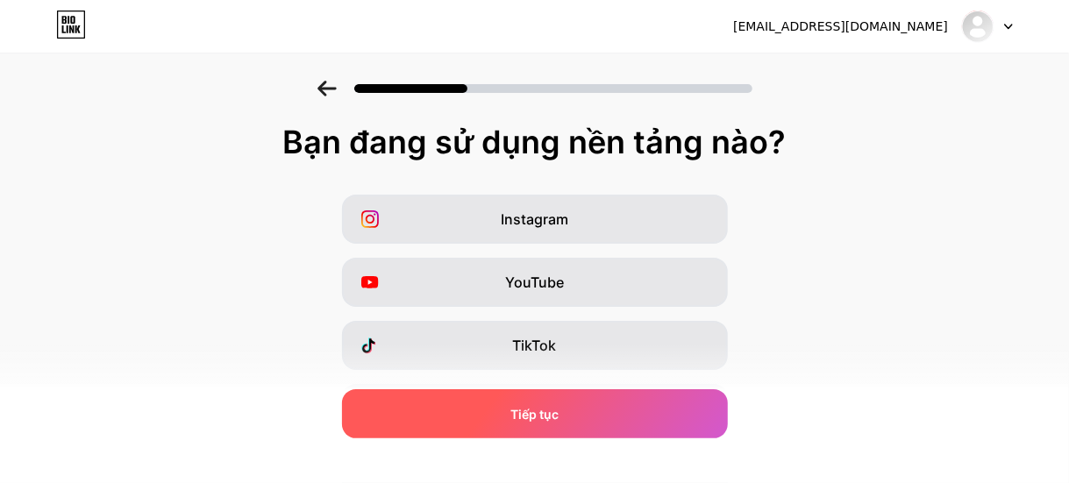
click at [549, 405] on span "Tiếp tục" at bounding box center [534, 414] width 48 height 18
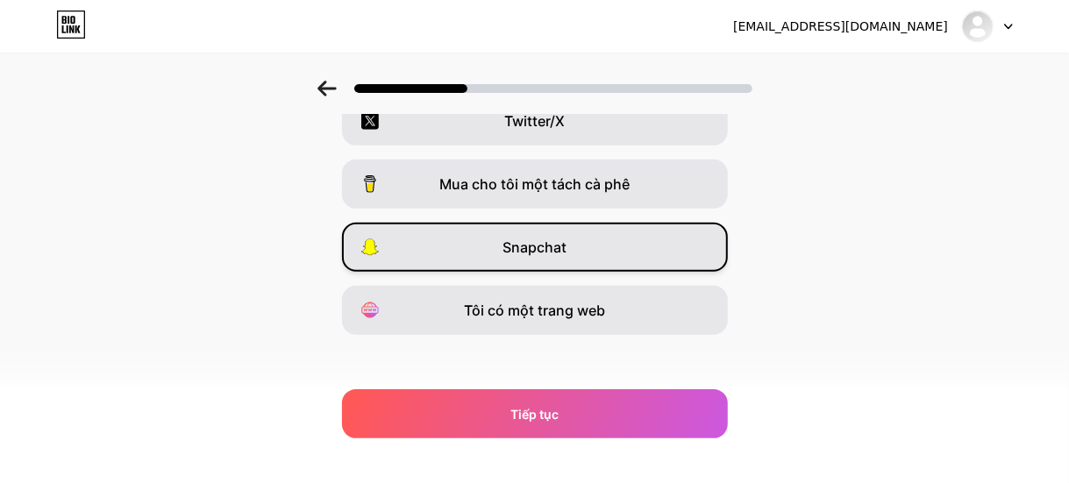
scroll to position [360, 0]
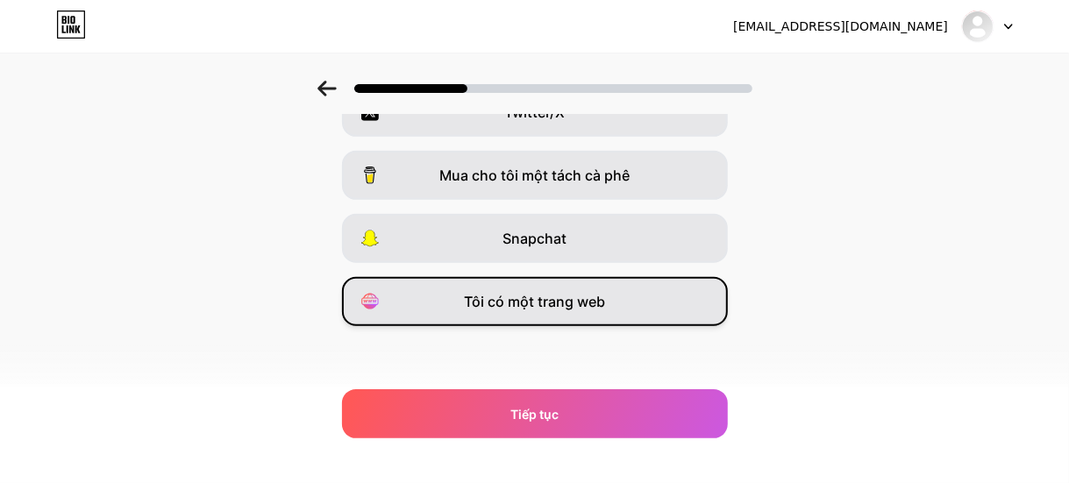
click at [588, 303] on font "Tôi có một trang web" at bounding box center [534, 302] width 141 height 18
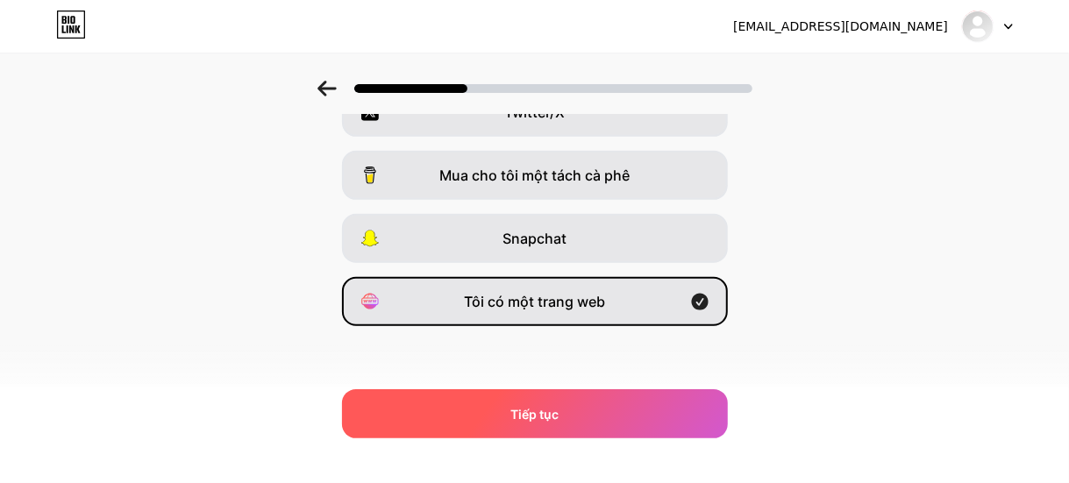
click at [579, 400] on div "Tiếp tục" at bounding box center [535, 413] width 386 height 49
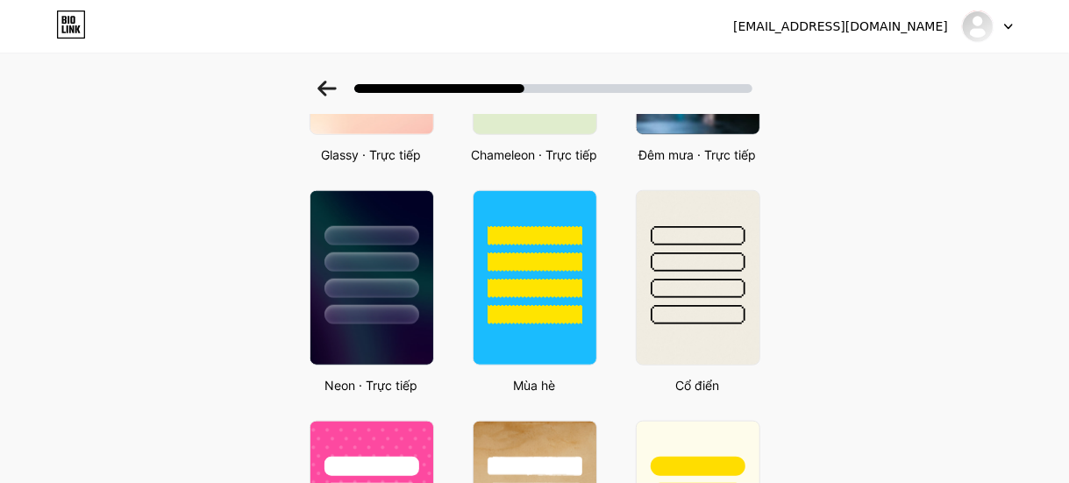
scroll to position [0, 0]
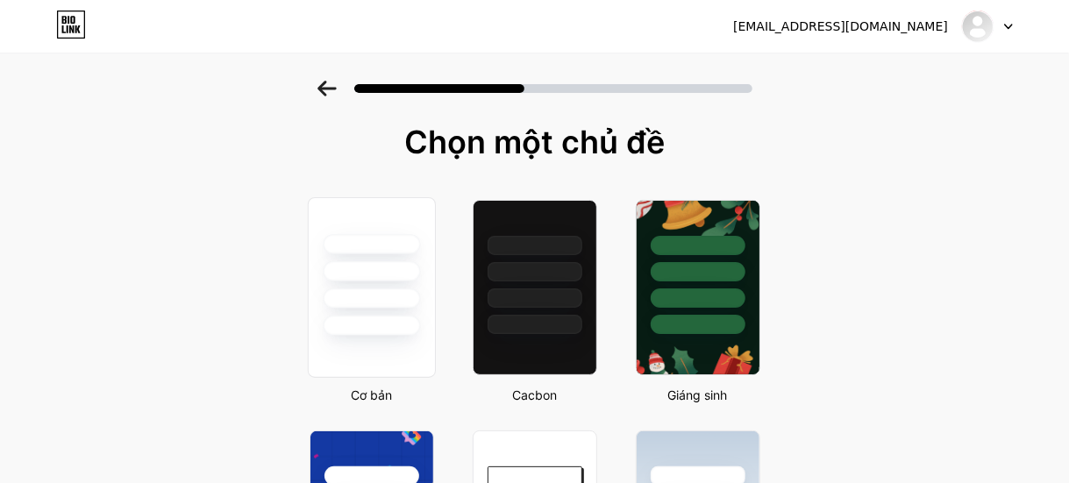
click at [412, 289] on div at bounding box center [371, 299] width 97 height 20
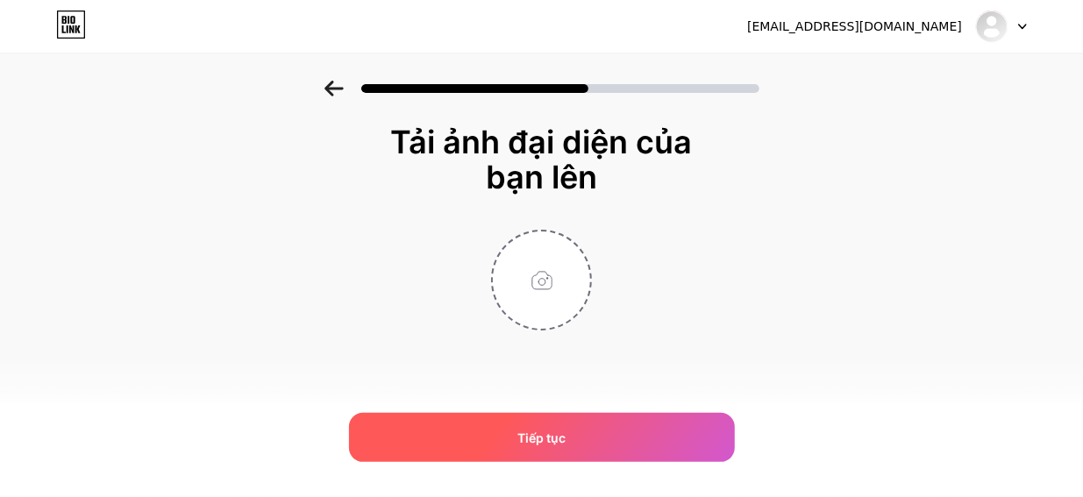
click at [605, 427] on div "Tiếp tục" at bounding box center [542, 437] width 386 height 49
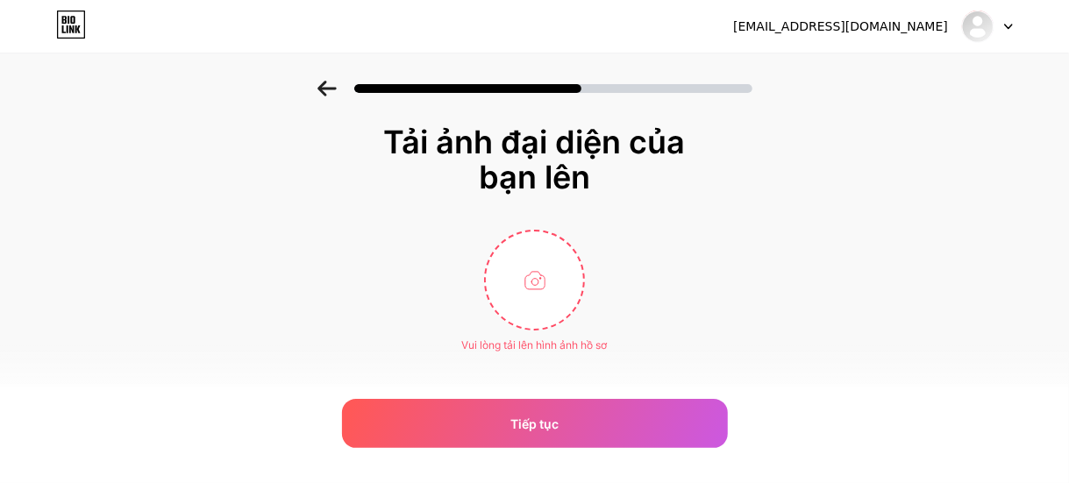
click at [561, 369] on div "Tải ảnh đại diện của bạn lên Vui lòng tải lên hình ảnh hồ sơ Tiếp tục" at bounding box center [535, 283] width 351 height 317
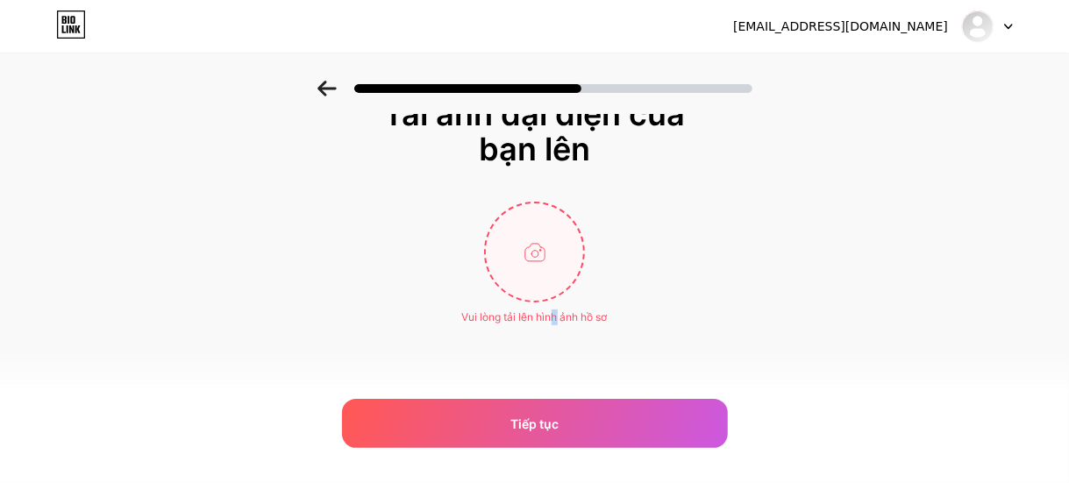
click at [552, 264] on input "file" at bounding box center [534, 251] width 97 height 97
type input "C:\fakepath\logo-doan-thanh-nien.png"
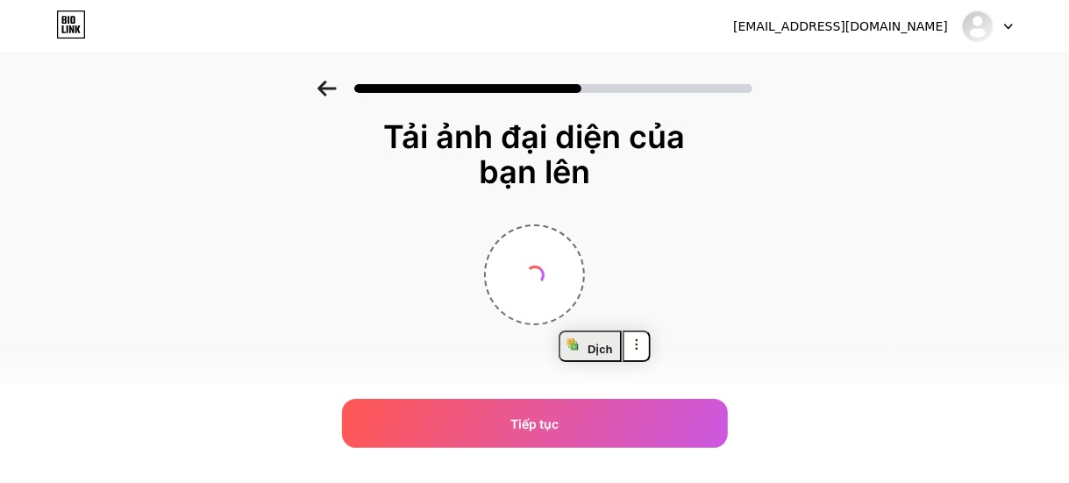
scroll to position [0, 0]
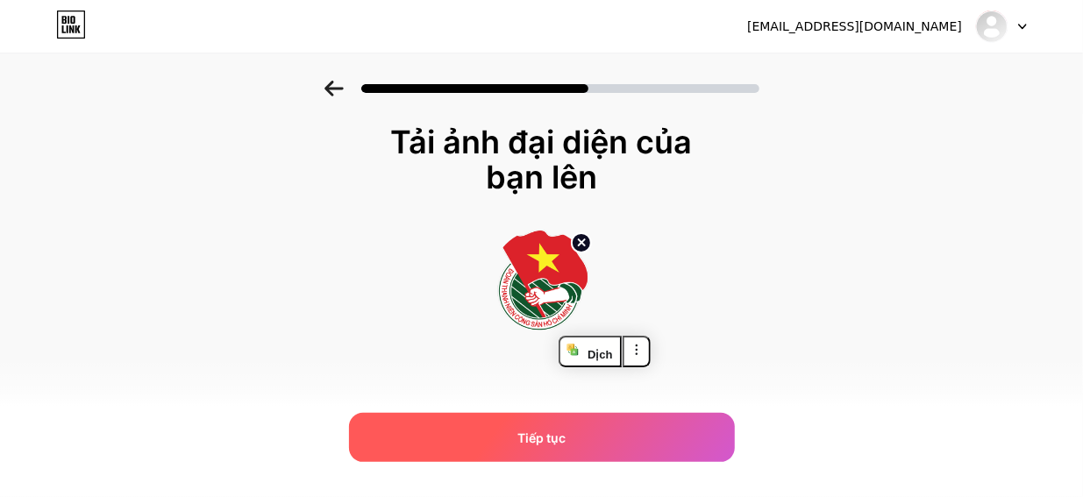
click at [554, 431] on font "Tiếp tục" at bounding box center [542, 438] width 48 height 15
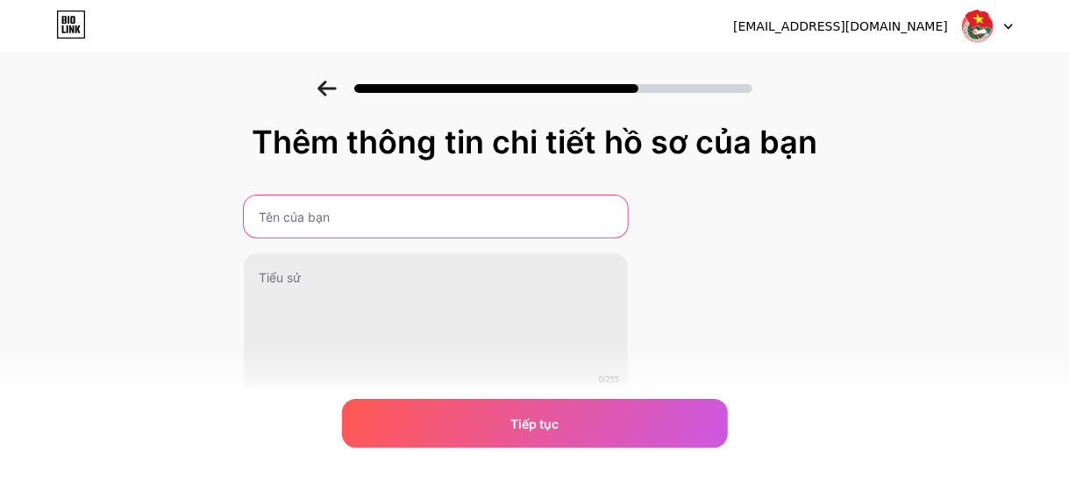
click at [460, 221] on input "text" at bounding box center [436, 217] width 384 height 42
click at [355, 220] on input "phường phước thắng" at bounding box center [436, 217] width 388 height 42
click at [317, 217] on input "phường phước Thắng" at bounding box center [436, 217] width 388 height 42
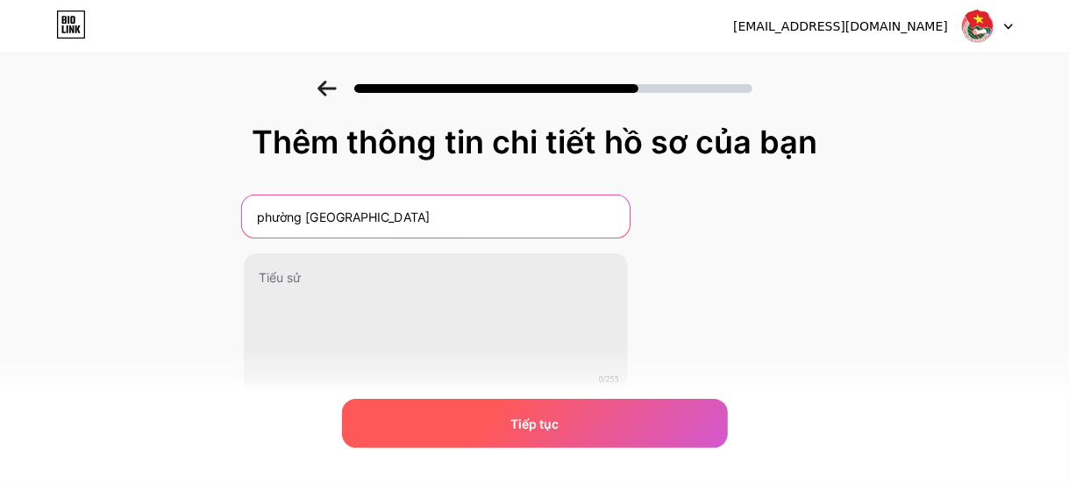
type input "phường Phước Thắng"
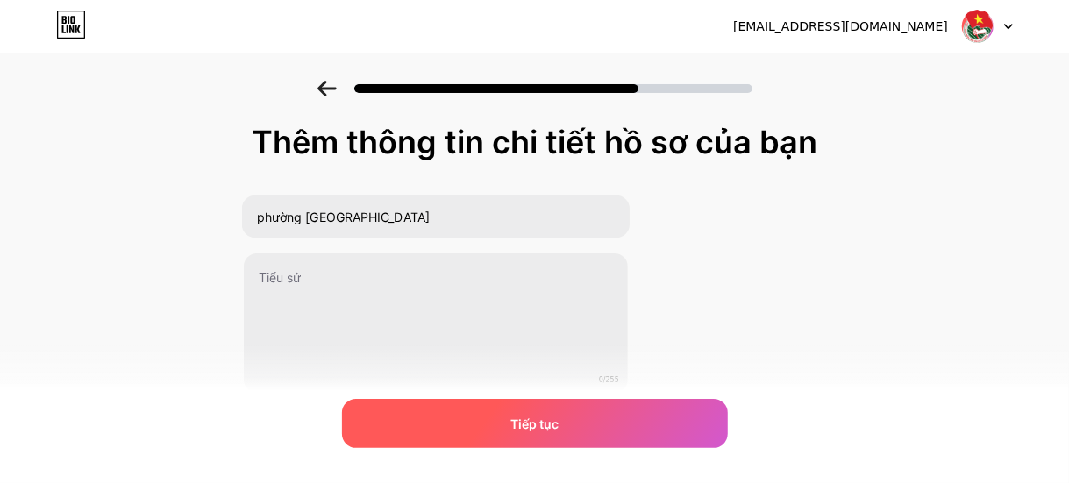
click at [484, 431] on div "Tiếp tục" at bounding box center [535, 423] width 386 height 49
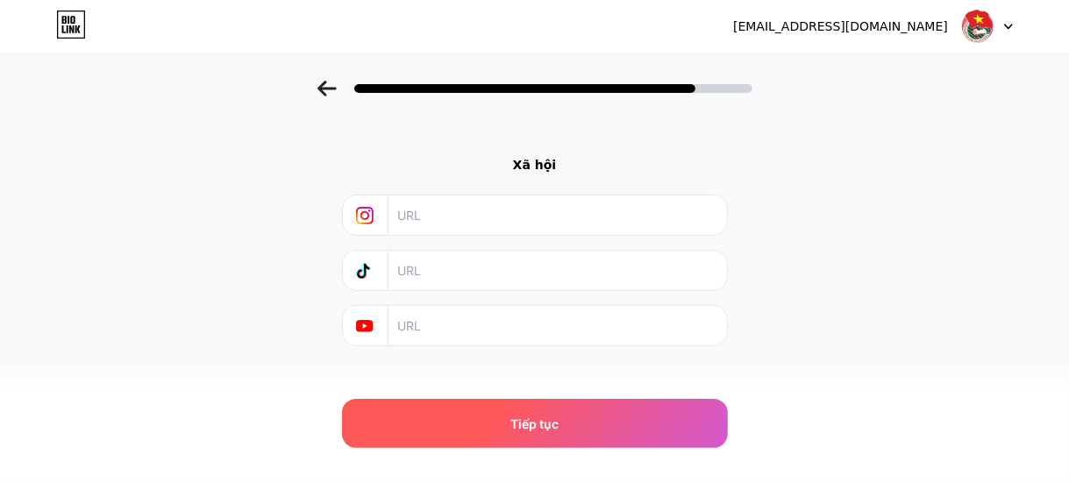
click at [570, 417] on div "Tiếp tục" at bounding box center [535, 423] width 386 height 49
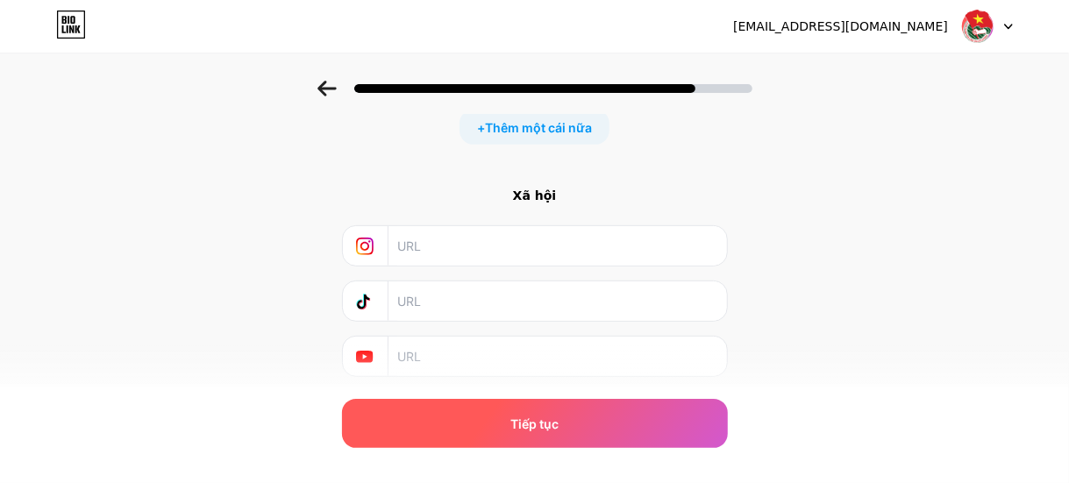
click at [575, 417] on div "Tiếp tục" at bounding box center [535, 423] width 386 height 49
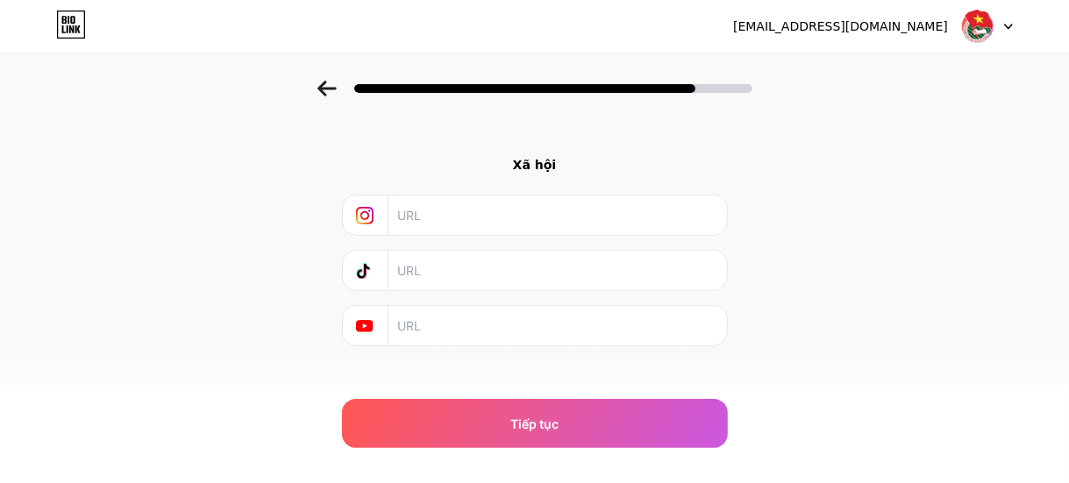
scroll to position [0, 0]
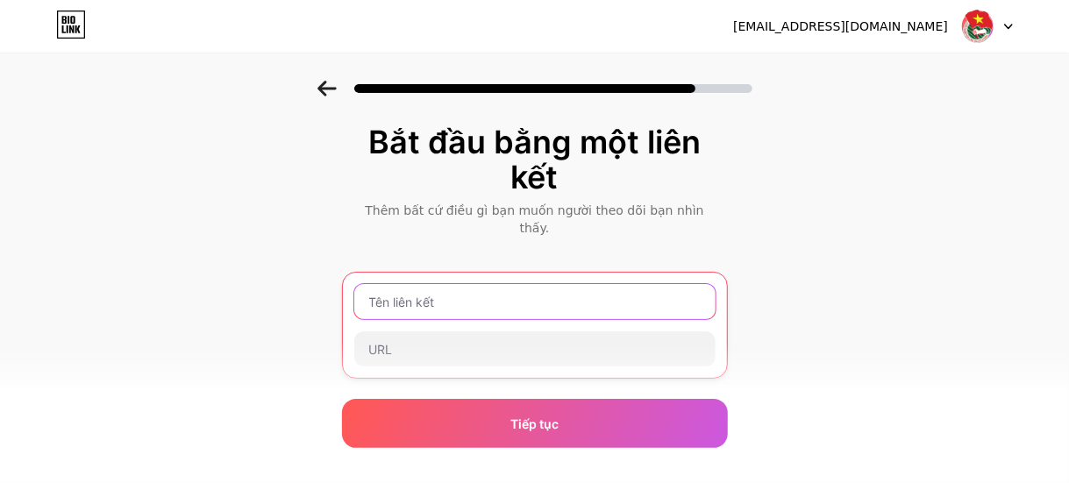
click at [550, 289] on input "text" at bounding box center [534, 301] width 361 height 35
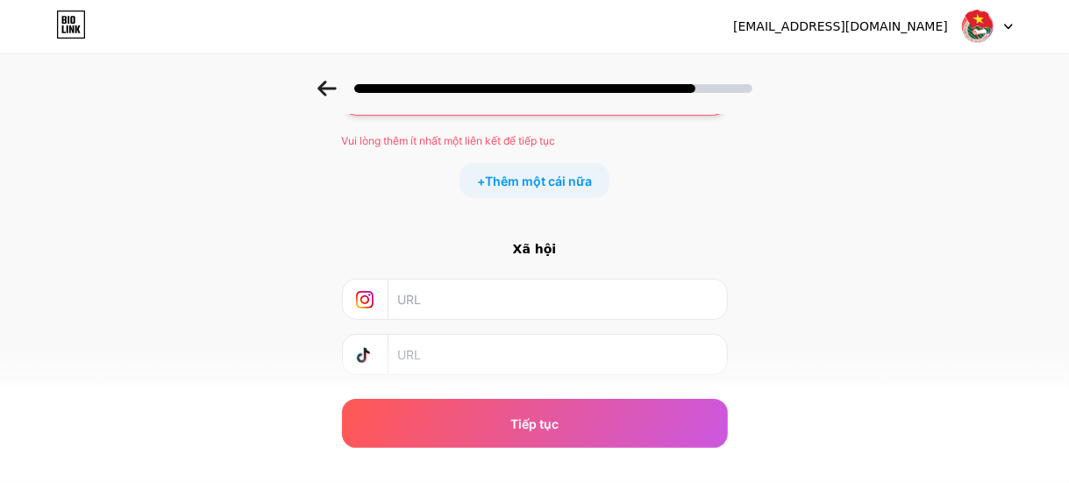
scroll to position [347, 0]
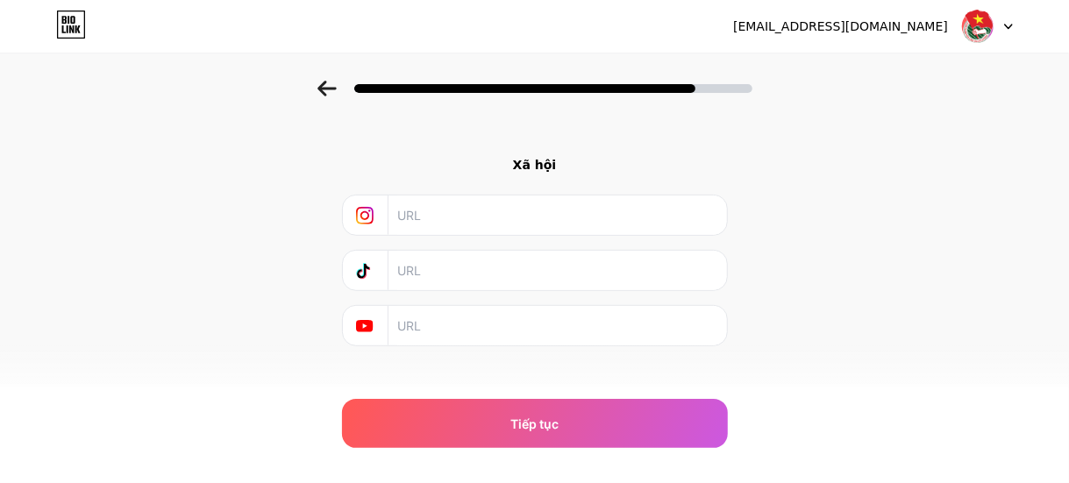
click at [598, 215] on div at bounding box center [535, 215] width 386 height 41
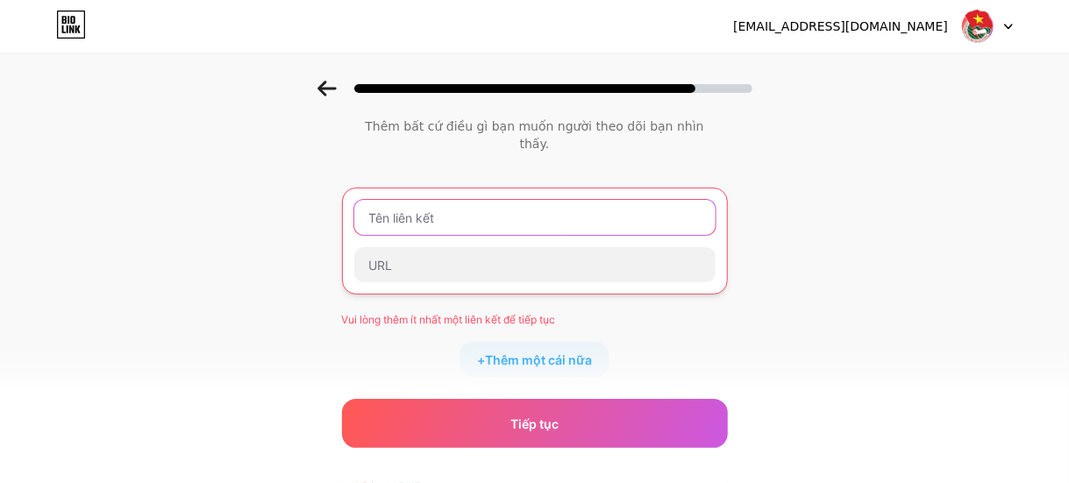
click at [574, 201] on input "text" at bounding box center [534, 217] width 361 height 35
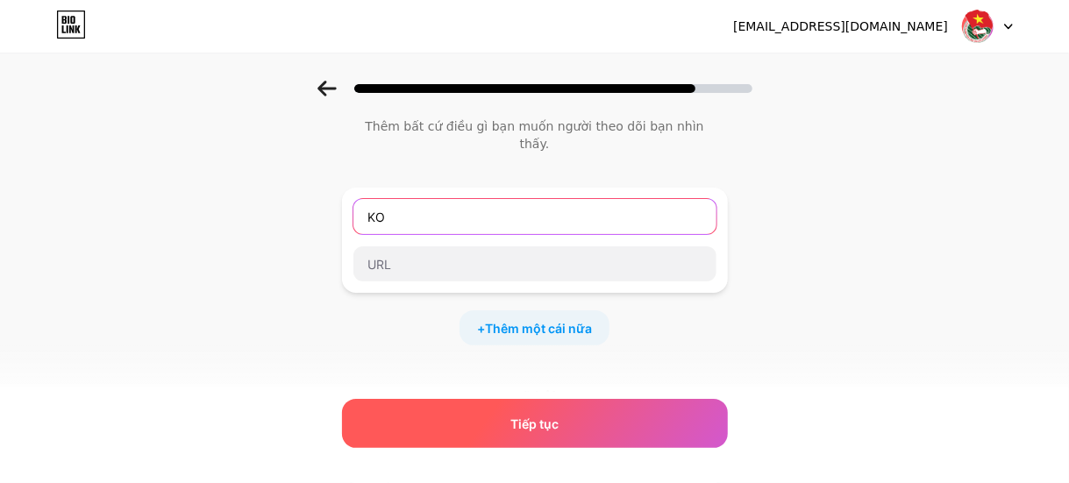
type input "KO"
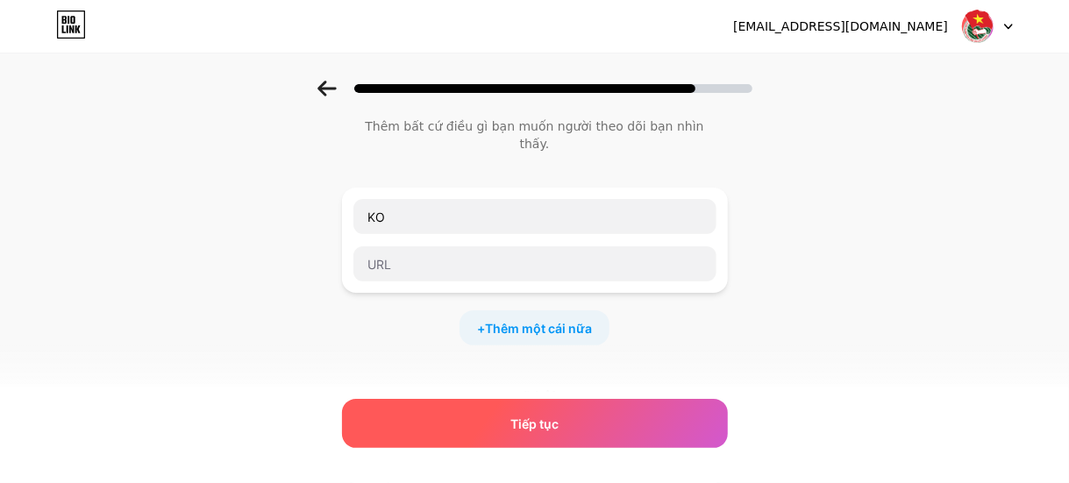
click at [553, 413] on div "Tiếp tục" at bounding box center [535, 423] width 386 height 49
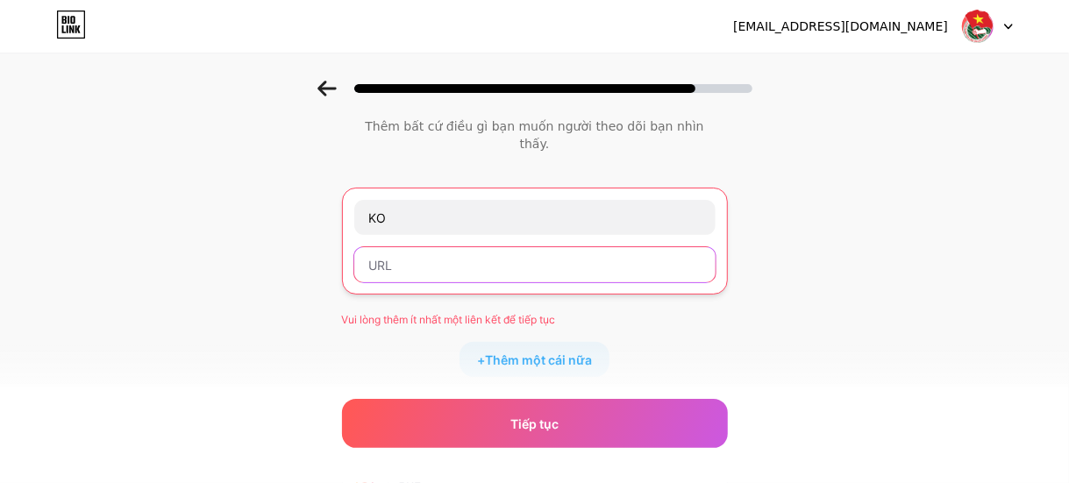
click at [522, 254] on input "text" at bounding box center [534, 264] width 361 height 35
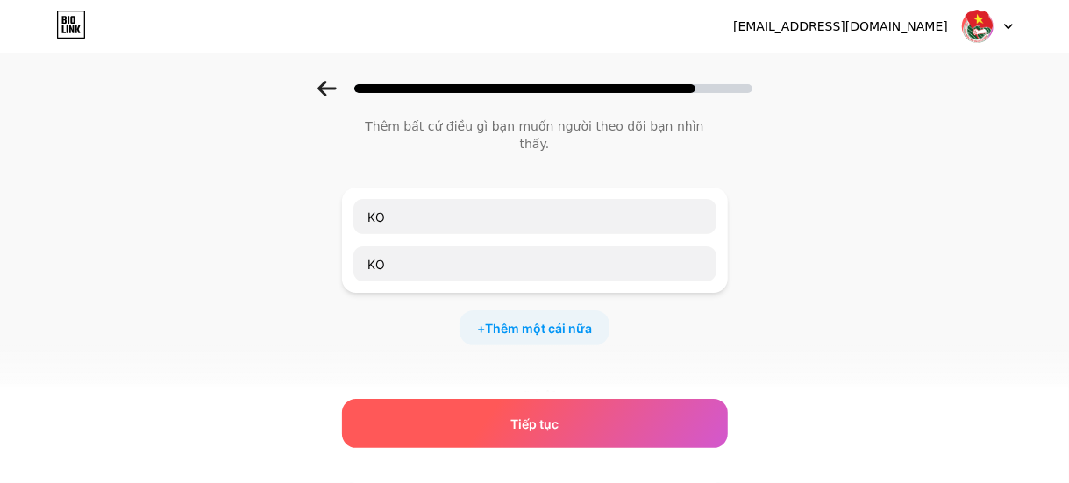
click at [522, 420] on font "Tiếp tục" at bounding box center [534, 424] width 48 height 15
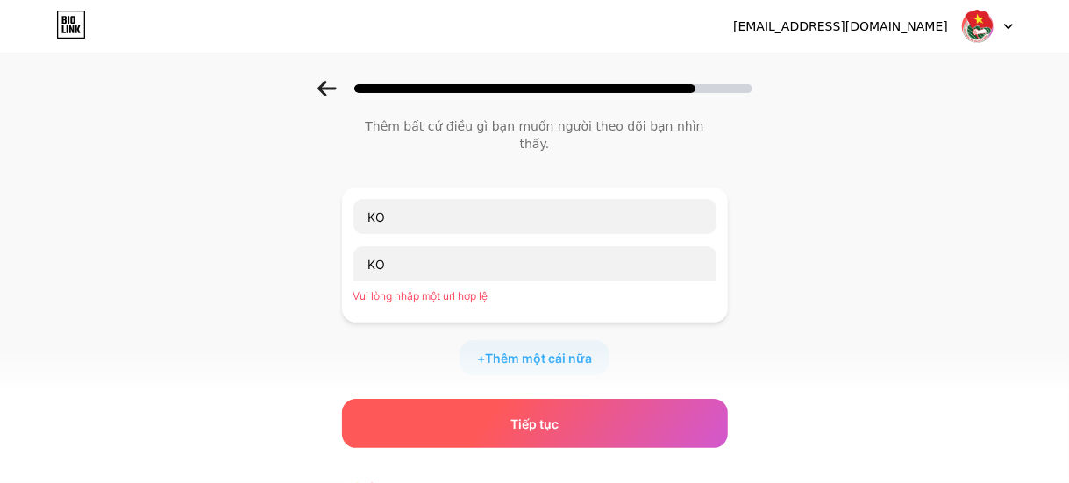
click at [523, 422] on font "Tiếp tục" at bounding box center [534, 424] width 48 height 15
click at [528, 423] on font "Tiếp tục" at bounding box center [534, 424] width 48 height 15
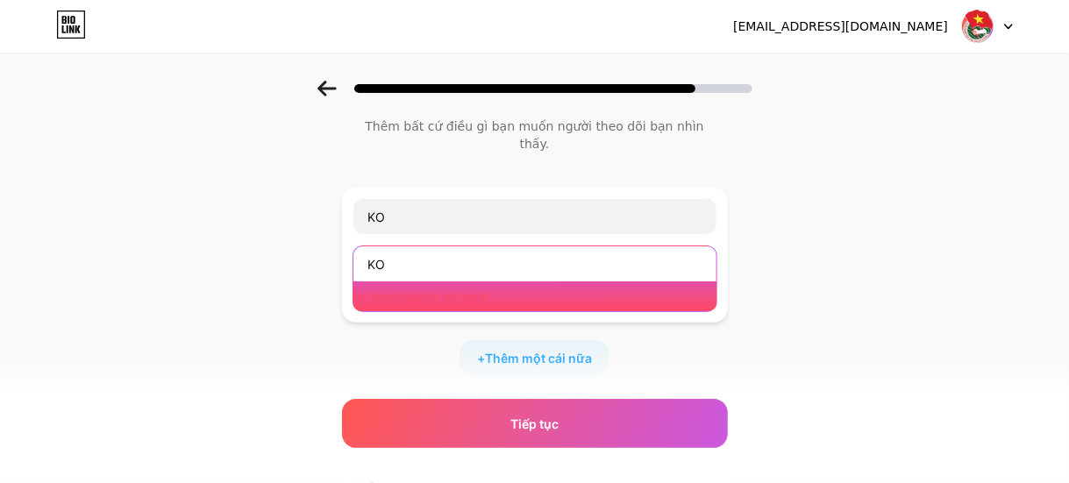
click at [480, 246] on input "KO" at bounding box center [534, 263] width 363 height 35
type input "K"
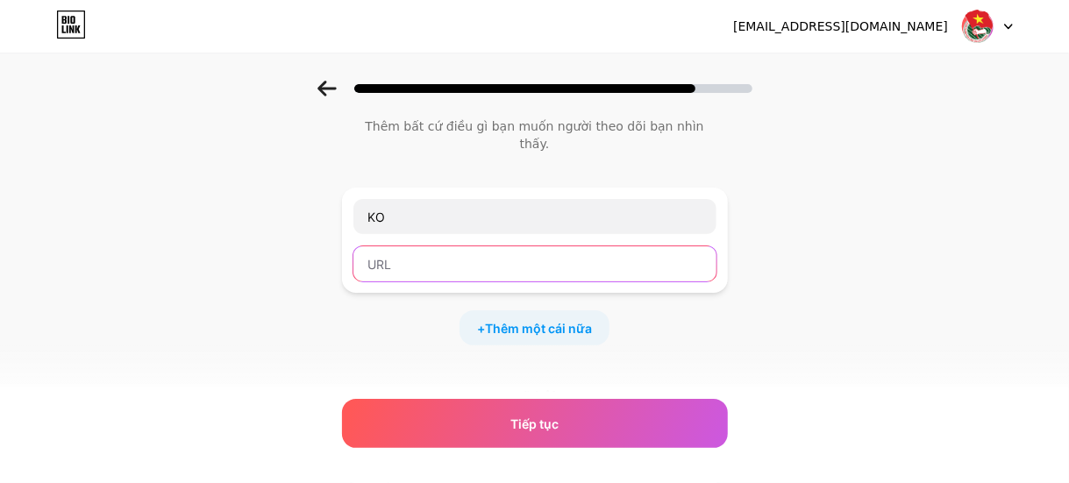
scroll to position [316, 0]
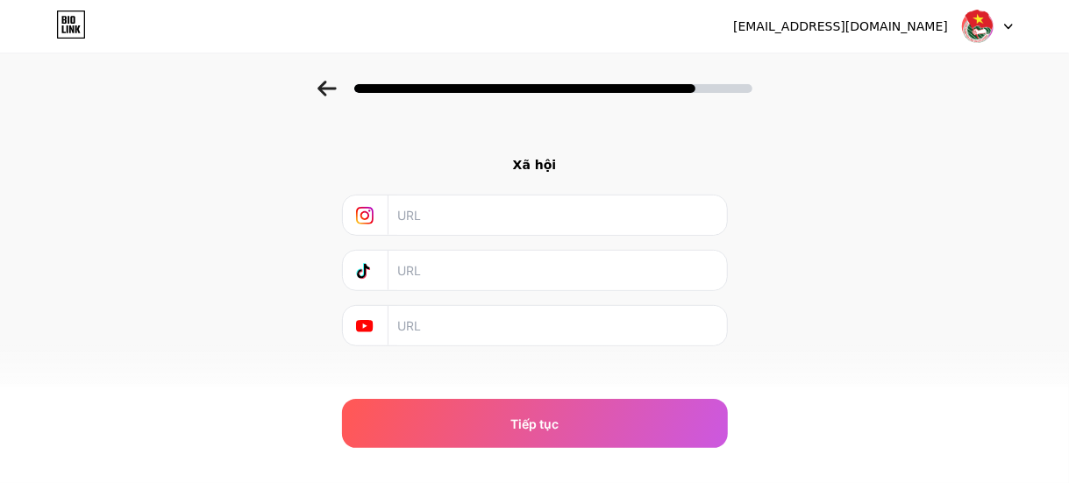
click at [585, 205] on input "text" at bounding box center [556, 215] width 318 height 39
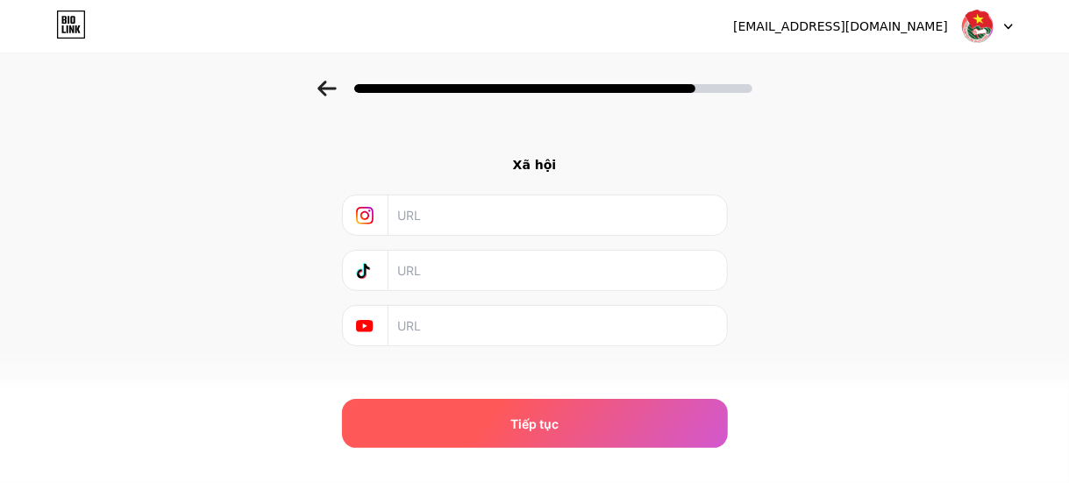
click at [521, 419] on font "Tiếp tục" at bounding box center [534, 424] width 48 height 15
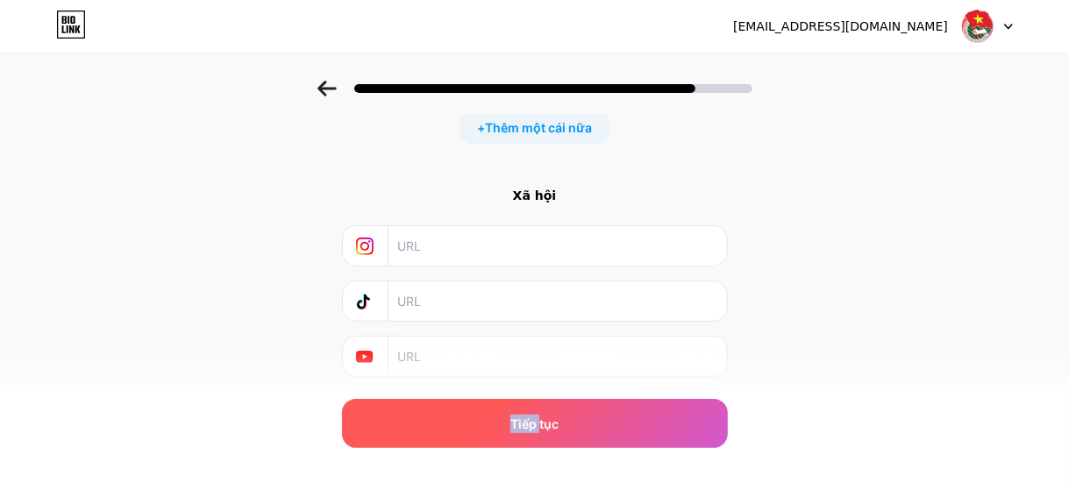
click at [521, 419] on font "Tiếp tục" at bounding box center [534, 424] width 48 height 15
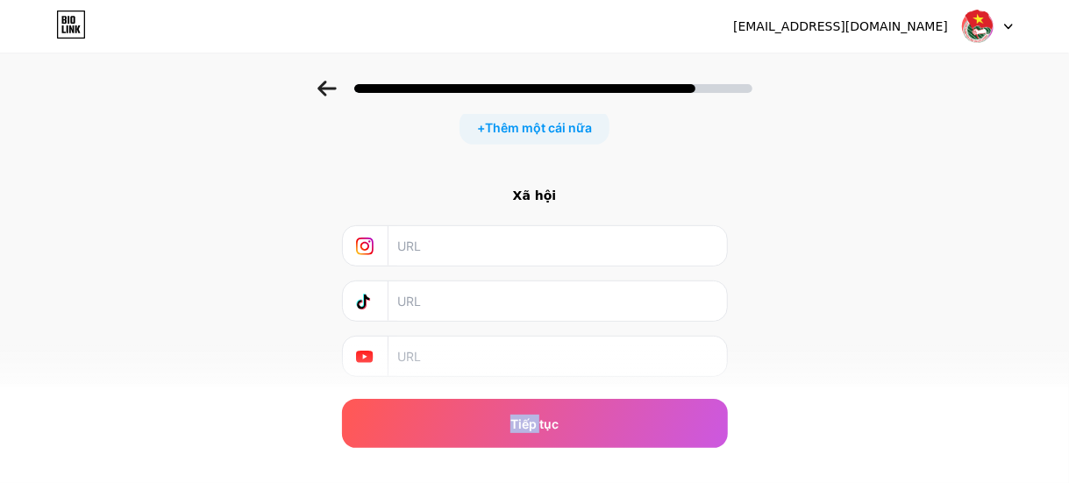
scroll to position [347, 0]
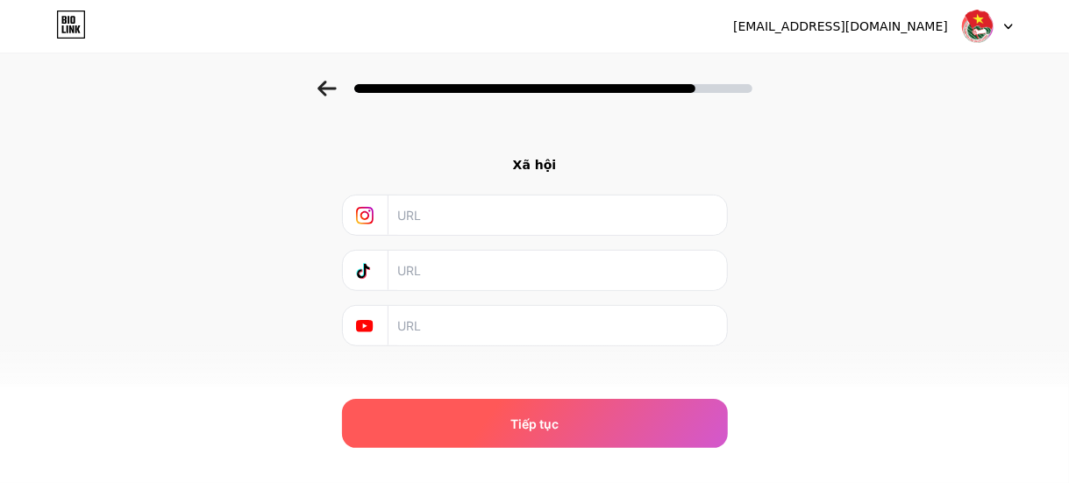
click at [587, 412] on div "Tiếp tục" at bounding box center [535, 423] width 386 height 49
click at [589, 412] on div "Tiếp tục" at bounding box center [535, 423] width 386 height 49
click at [591, 413] on div "Tiếp tục" at bounding box center [535, 423] width 386 height 49
click at [593, 414] on div "Tiếp tục" at bounding box center [535, 423] width 386 height 49
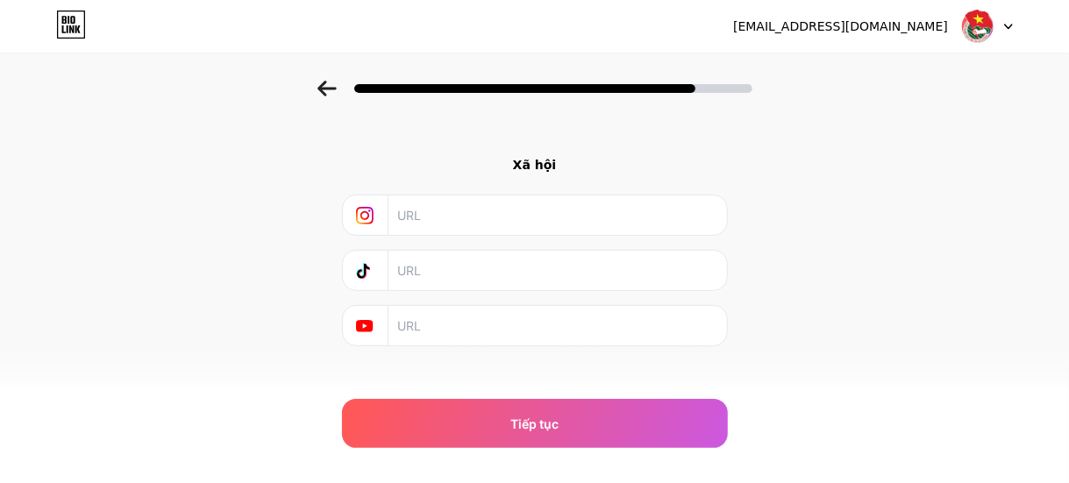
click at [368, 211] on icon at bounding box center [364, 215] width 9 height 9
click at [381, 253] on div at bounding box center [366, 270] width 46 height 39
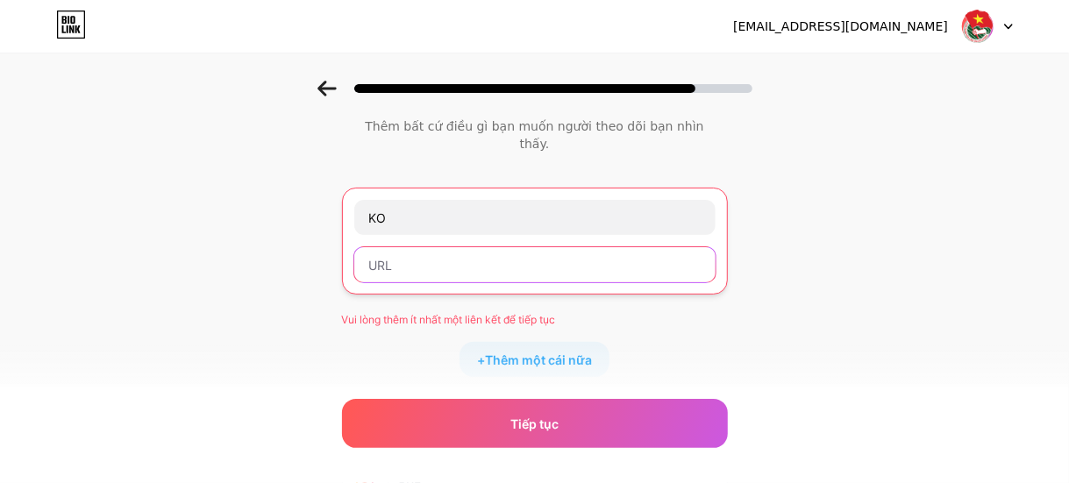
click at [432, 247] on input "text" at bounding box center [534, 264] width 361 height 35
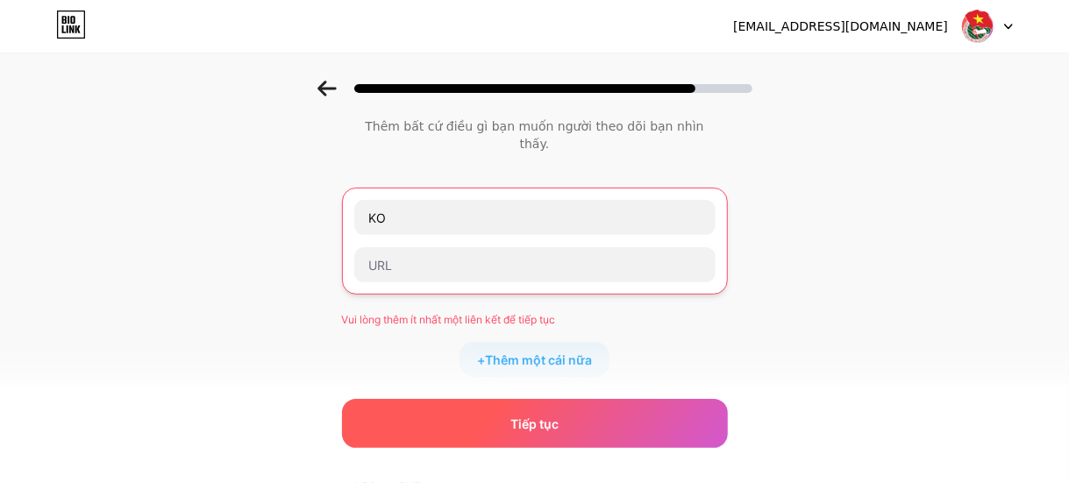
click at [585, 419] on div "Tiếp tục" at bounding box center [535, 423] width 386 height 49
click at [589, 411] on div "Tiếp tục" at bounding box center [535, 423] width 386 height 49
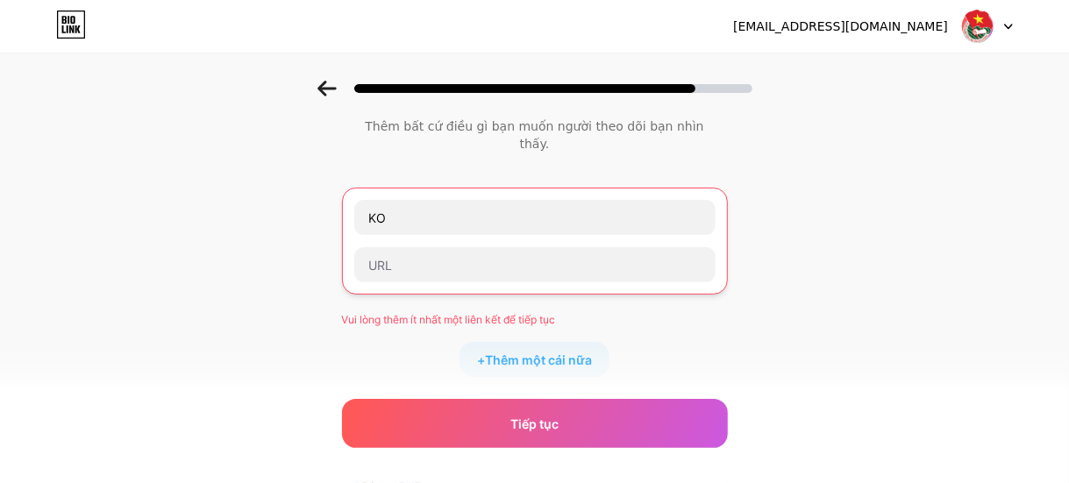
click at [70, 22] on icon at bounding box center [72, 20] width 4 height 8
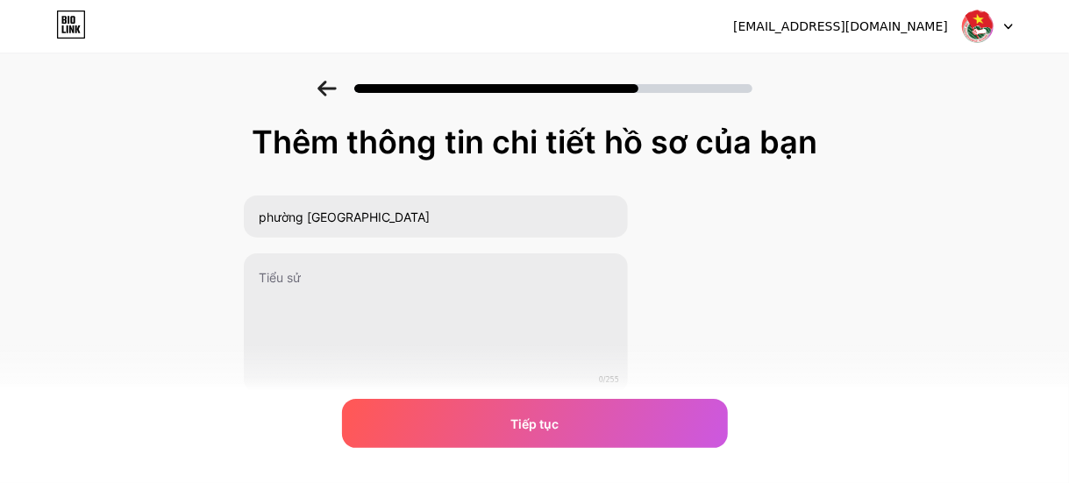
click at [964, 31] on img at bounding box center [977, 26] width 33 height 33
click at [697, 41] on div "mttqvnphuongphuocthang@gmail.com Đăng xuất" at bounding box center [534, 27] width 1069 height 32
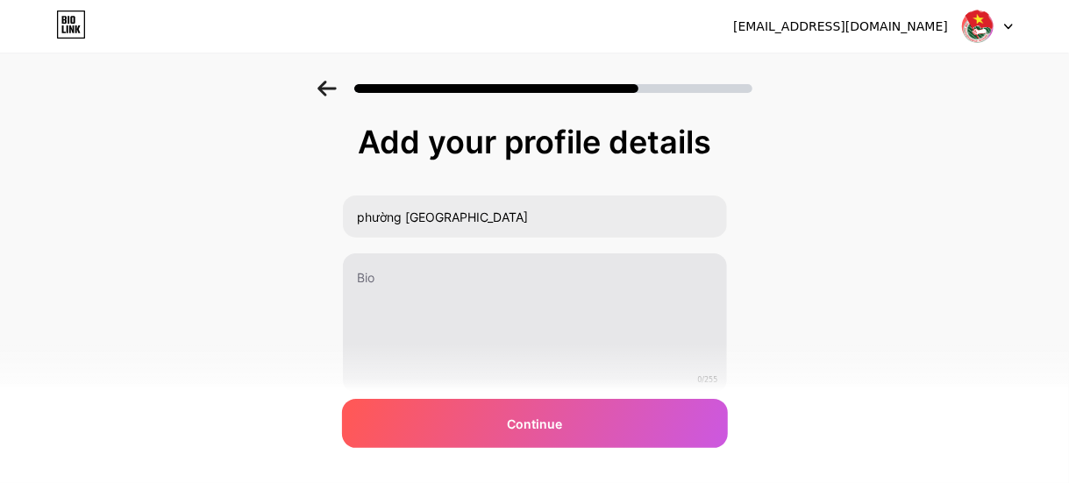
scroll to position [68, 0]
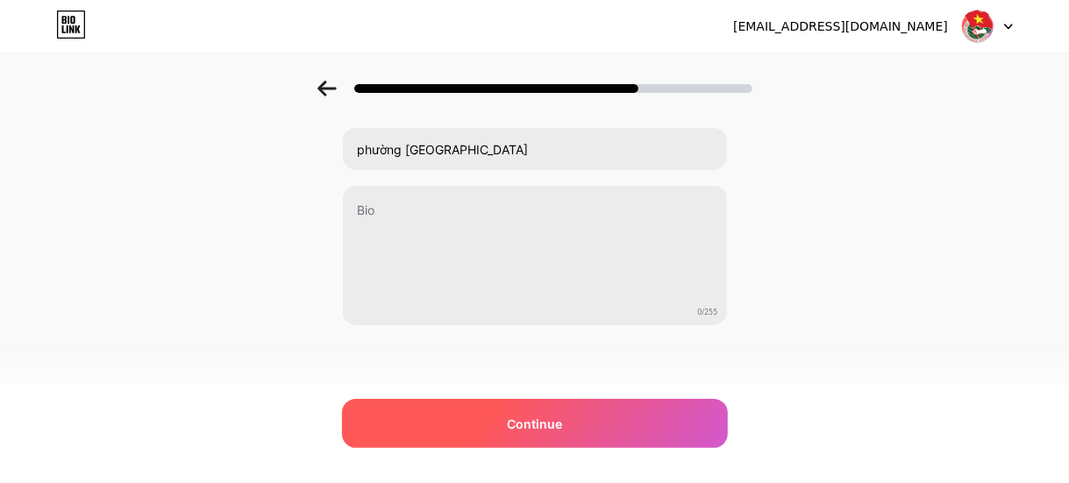
click at [571, 426] on div "Continue" at bounding box center [535, 423] width 386 height 49
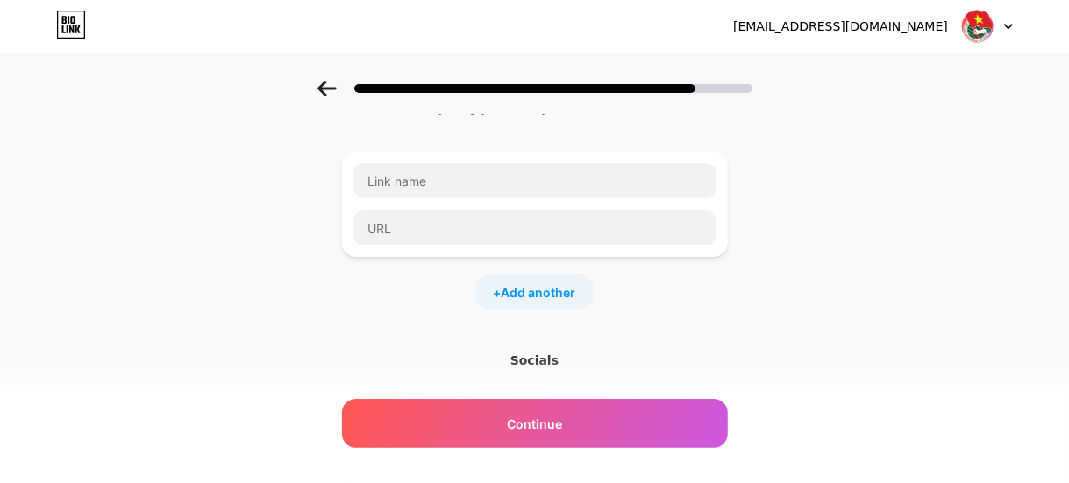
scroll to position [0, 0]
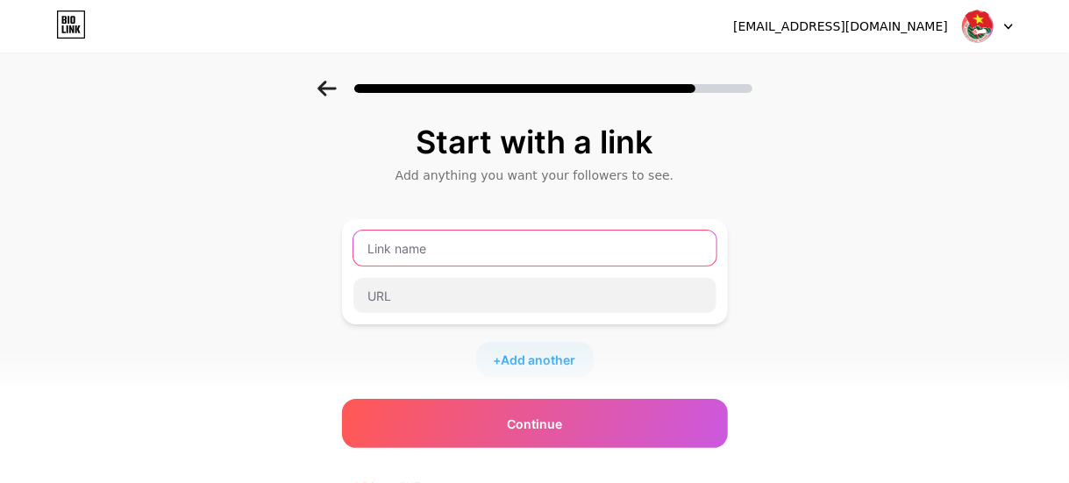
click at [515, 241] on input "text" at bounding box center [534, 248] width 363 height 35
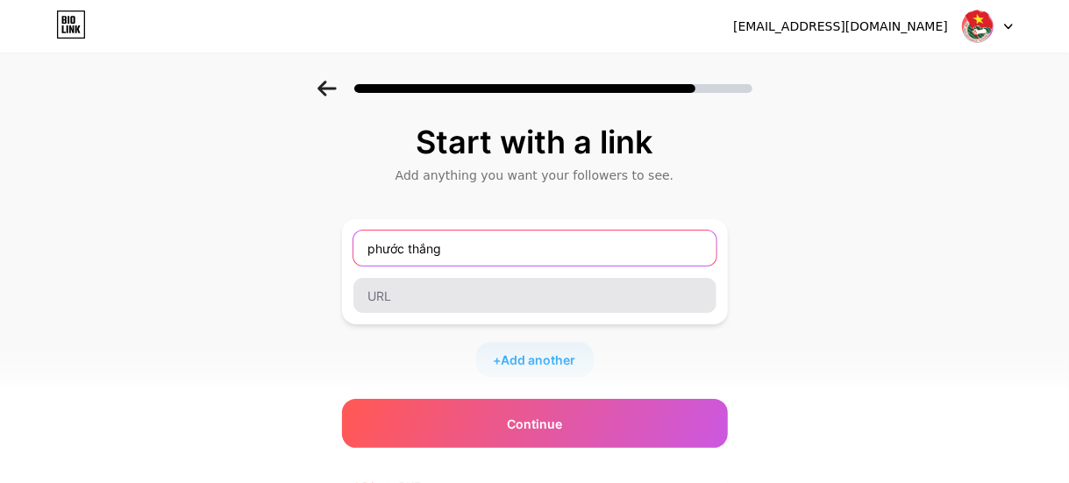
type input "phước thắng"
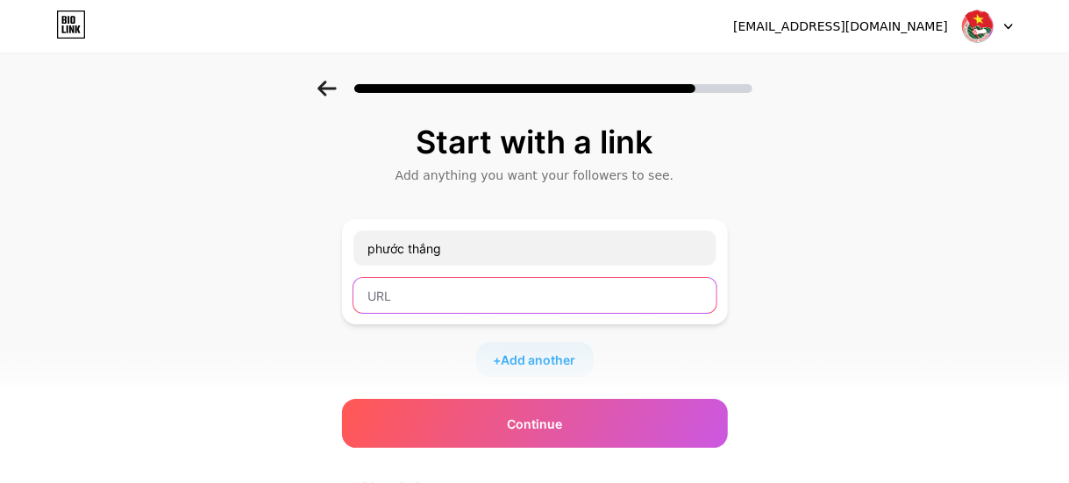
click at [542, 294] on input "text" at bounding box center [534, 295] width 363 height 35
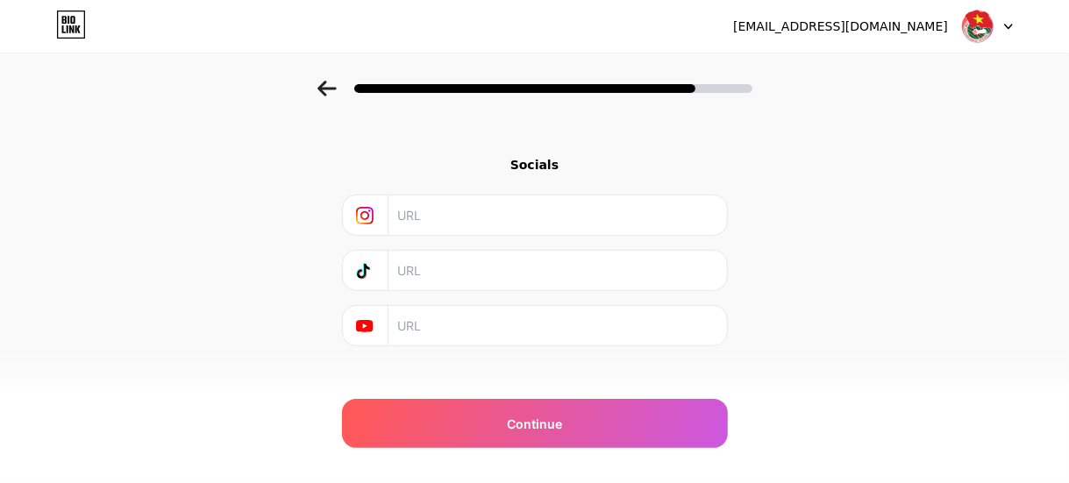
scroll to position [88, 0]
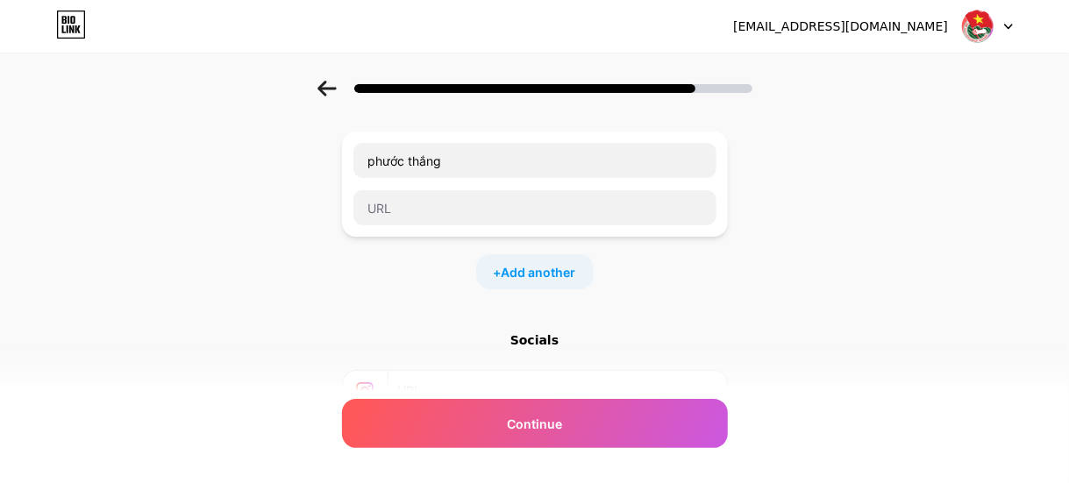
click at [551, 336] on div "Socials" at bounding box center [535, 341] width 386 height 18
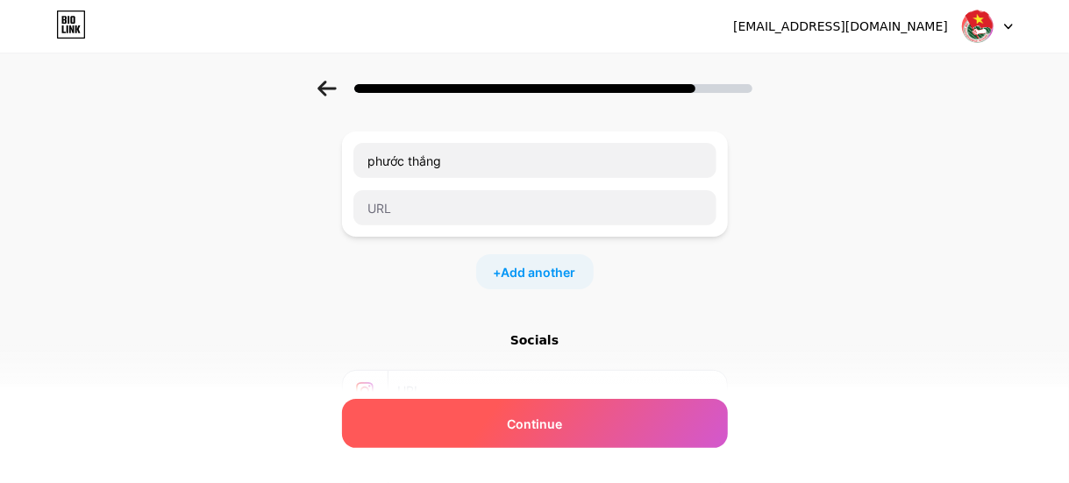
click at [568, 420] on div "Continue" at bounding box center [535, 423] width 386 height 49
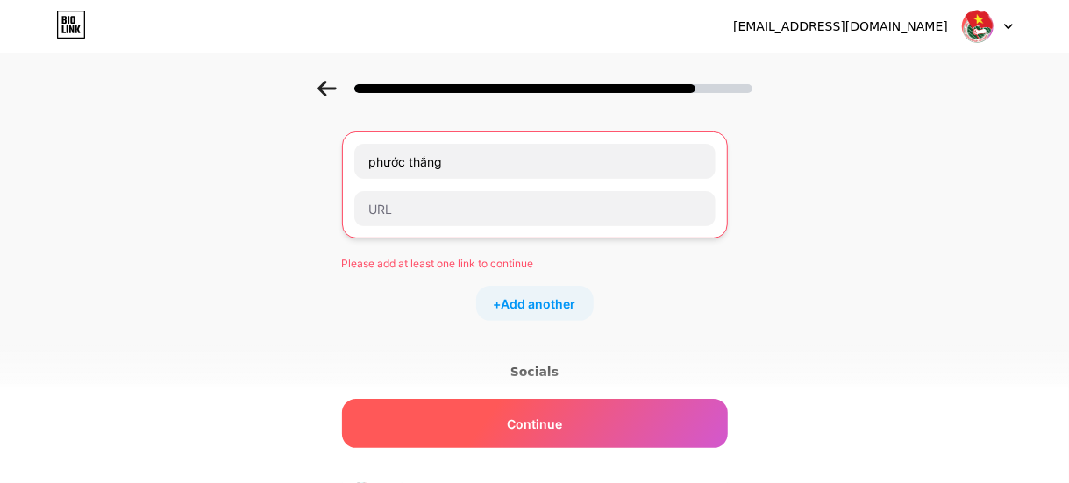
click at [568, 429] on div "Continue" at bounding box center [535, 423] width 386 height 49
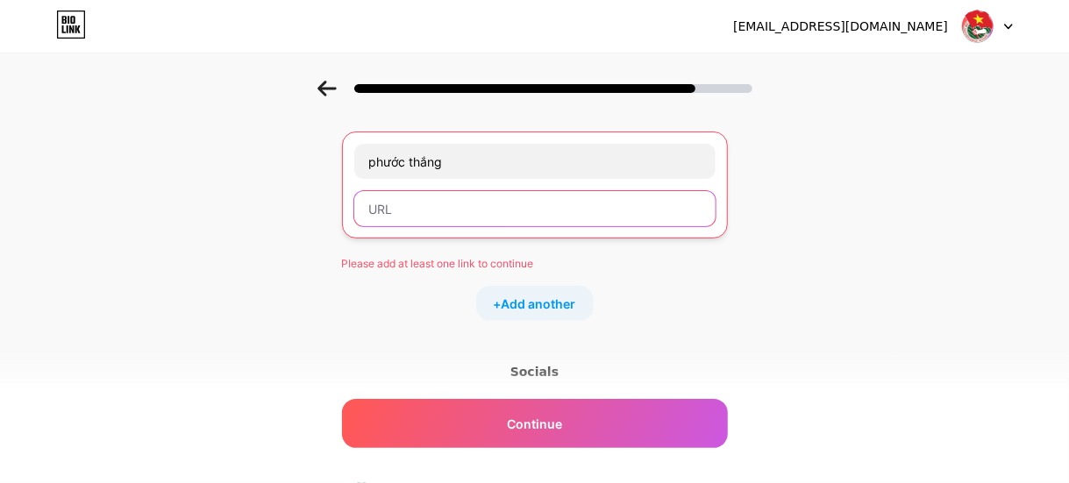
click at [602, 216] on input "text" at bounding box center [534, 208] width 361 height 35
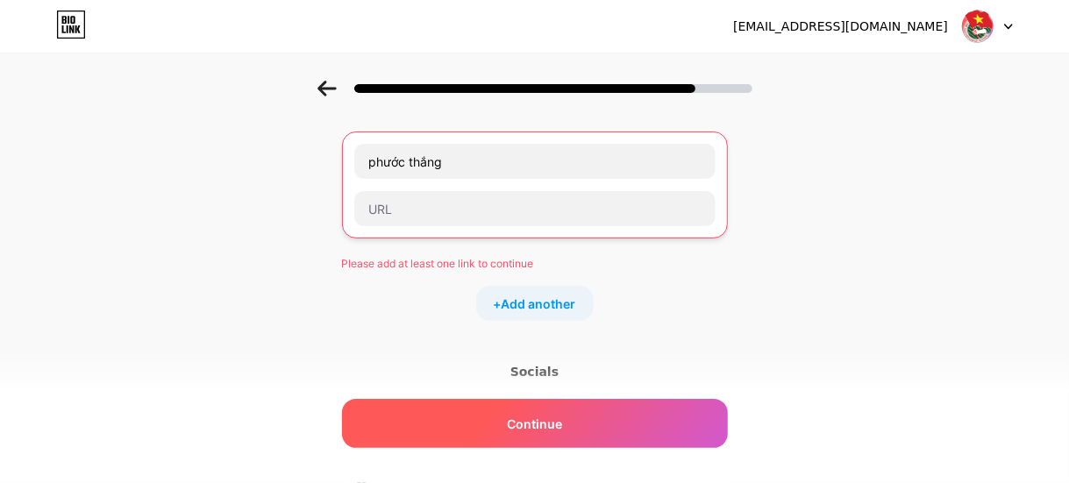
click at [589, 418] on div "Continue" at bounding box center [535, 423] width 386 height 49
click at [591, 418] on div "Continue" at bounding box center [535, 423] width 386 height 49
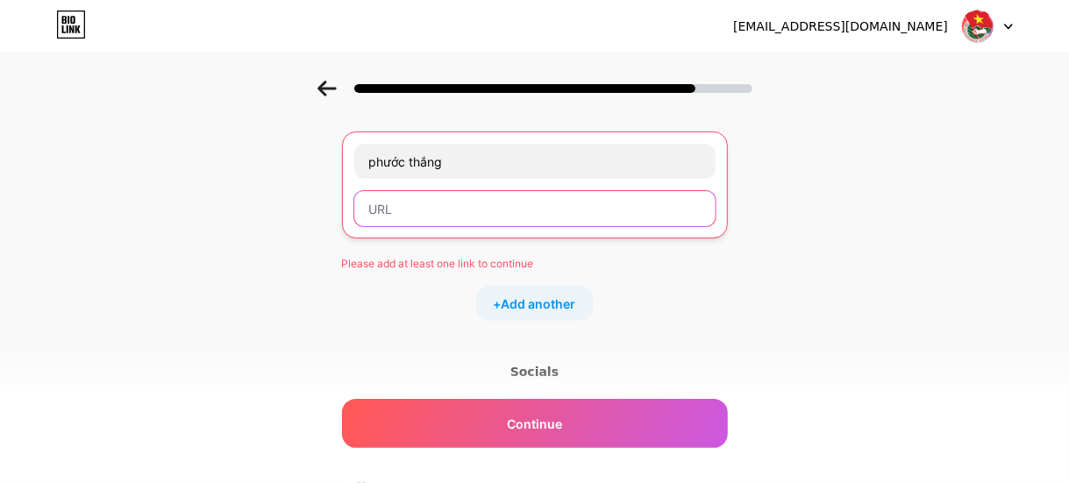
click at [489, 208] on input "text" at bounding box center [534, 208] width 361 height 35
click at [493, 215] on input "text" at bounding box center [534, 208] width 361 height 35
paste input "[URL][DOMAIN_NAME])."
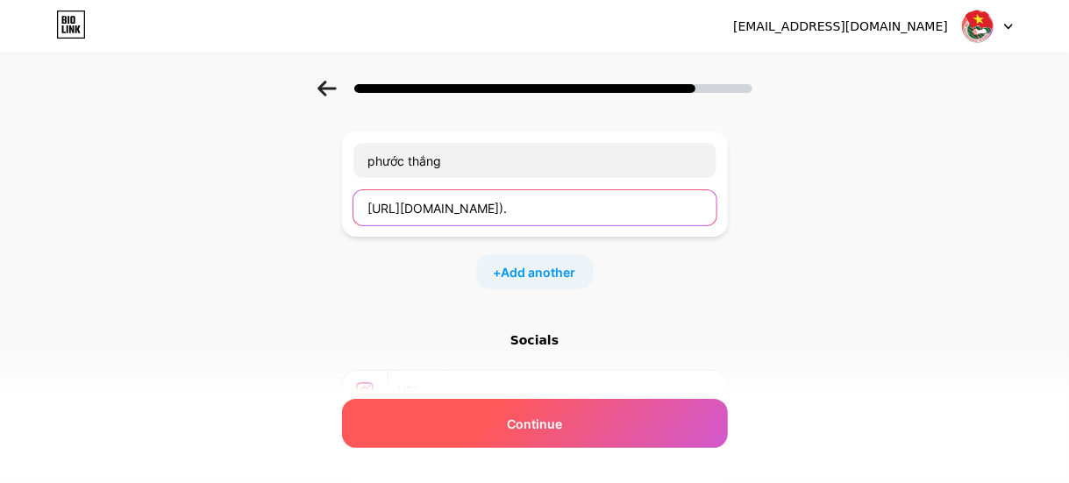
type input "[URL][DOMAIN_NAME])."
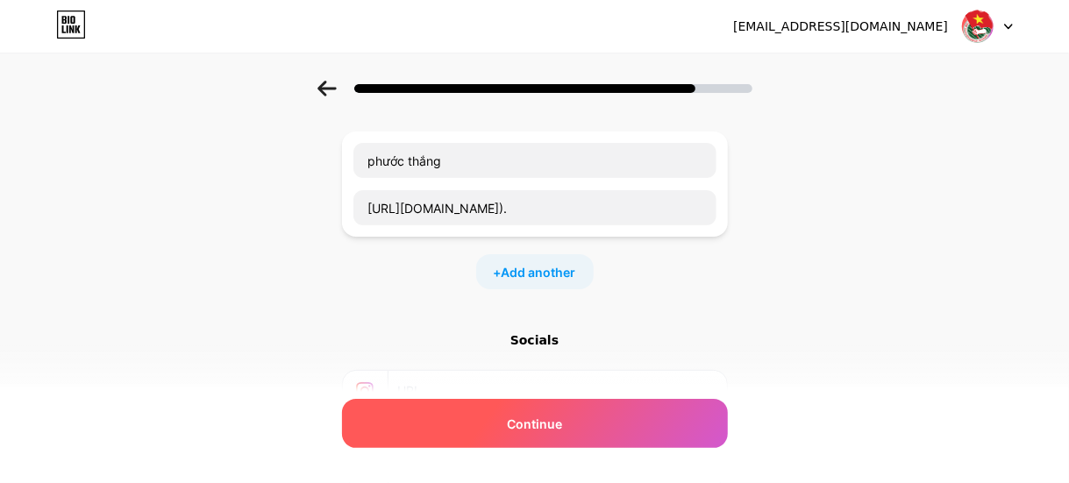
click at [561, 425] on span "Continue" at bounding box center [534, 424] width 55 height 18
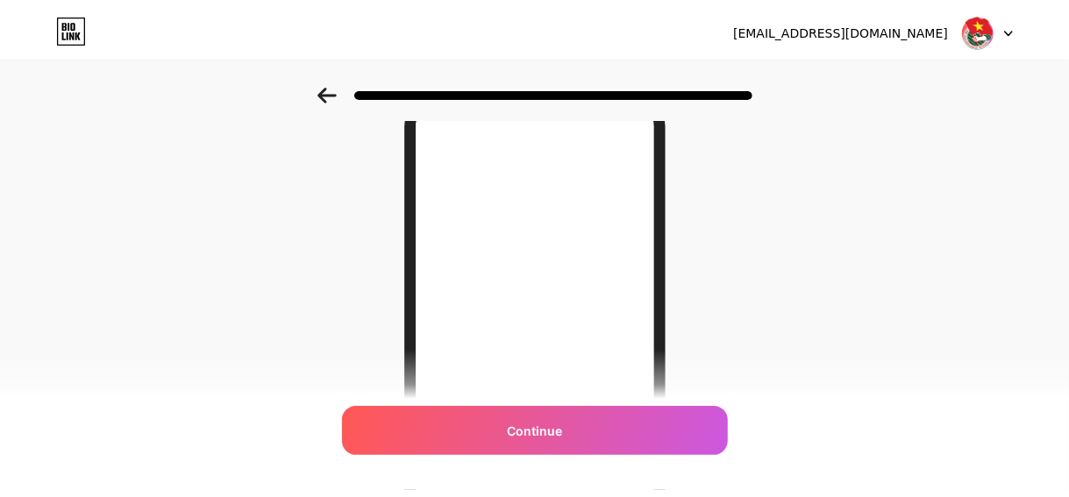
scroll to position [0, 0]
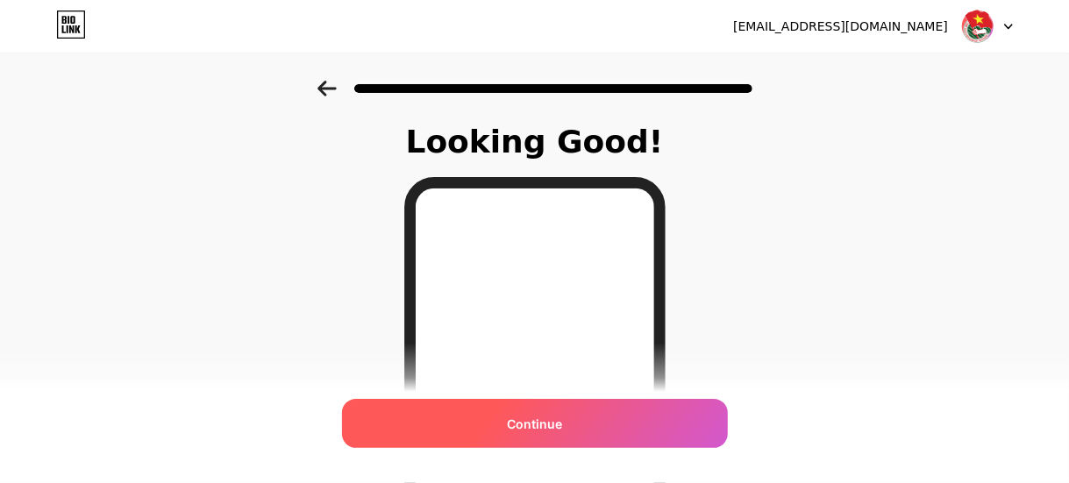
click at [586, 425] on div "Continue" at bounding box center [535, 423] width 386 height 49
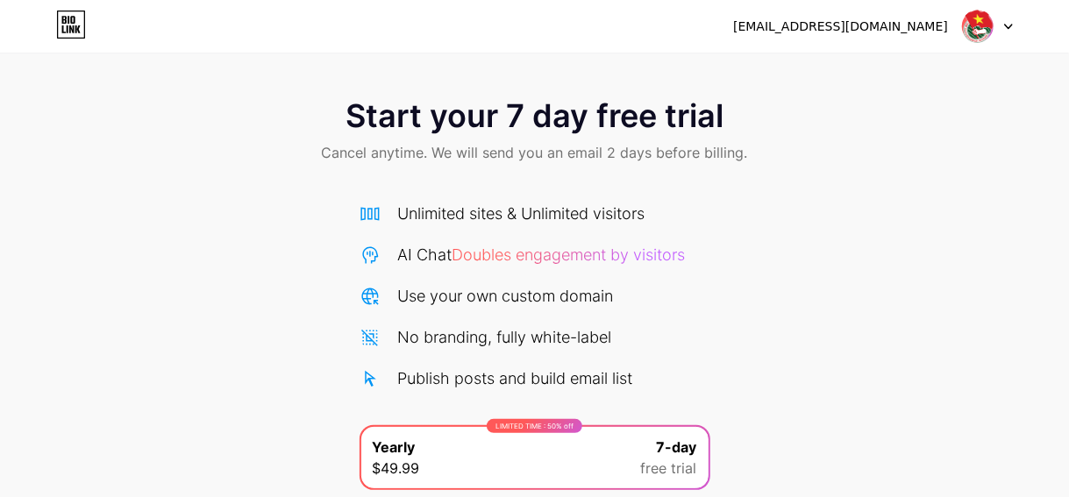
scroll to position [207, 0]
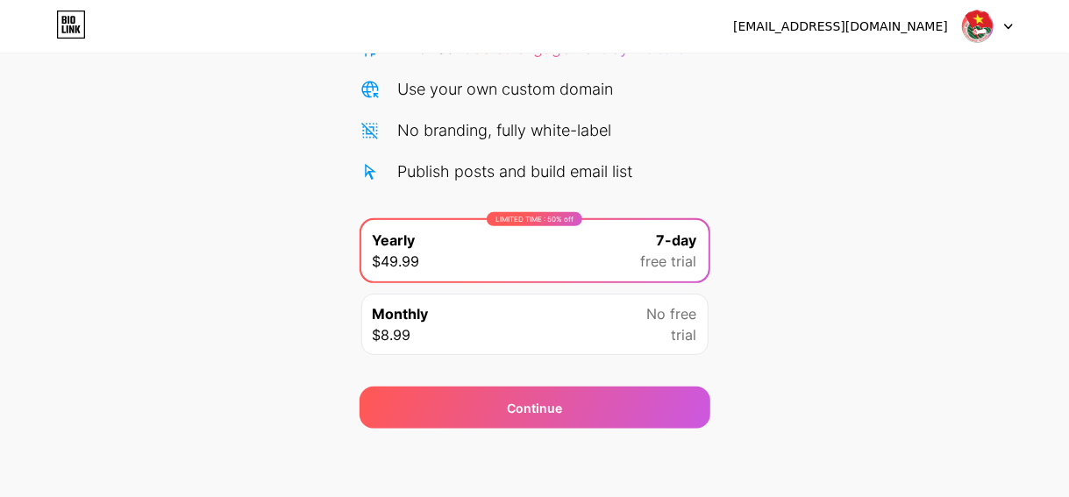
click at [863, 210] on div "Start your 7 day free trial Cancel anytime. We will send you an email 2 days be…" at bounding box center [534, 151] width 1069 height 555
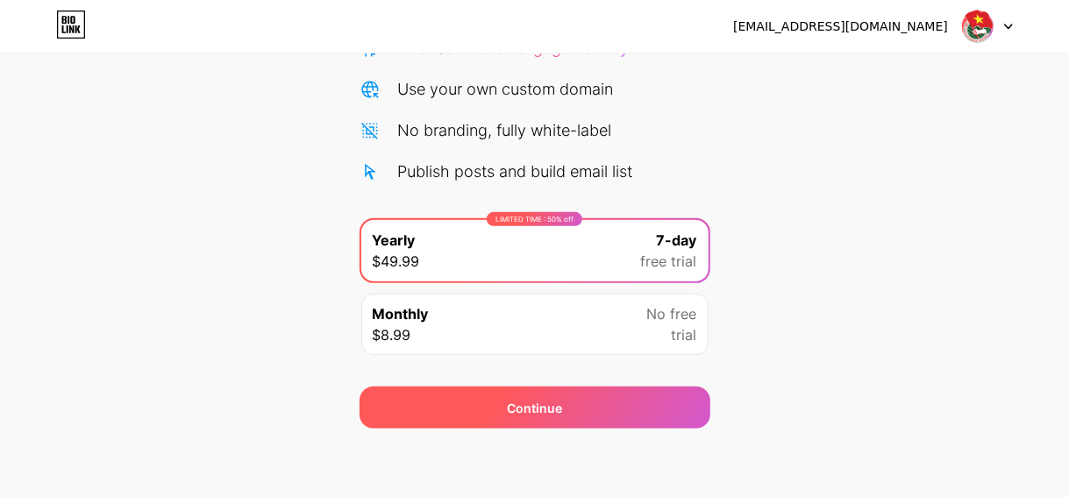
click at [443, 404] on div "Continue" at bounding box center [535, 408] width 351 height 42
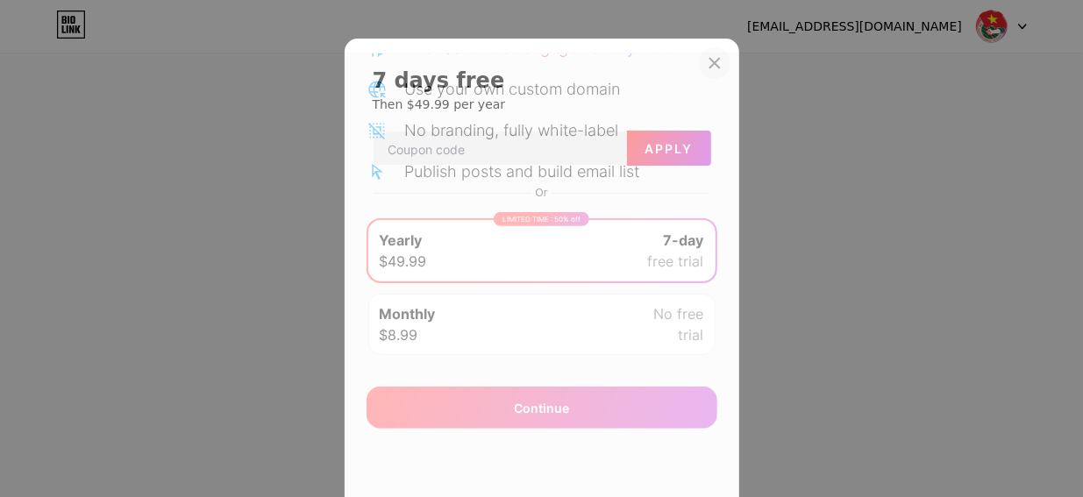
click at [711, 61] on icon at bounding box center [715, 63] width 14 height 14
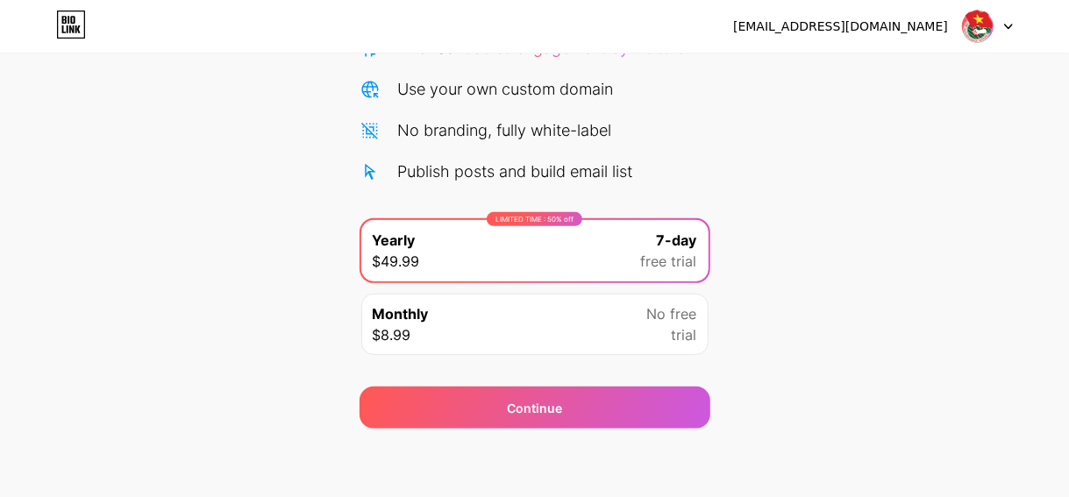
scroll to position [0, 0]
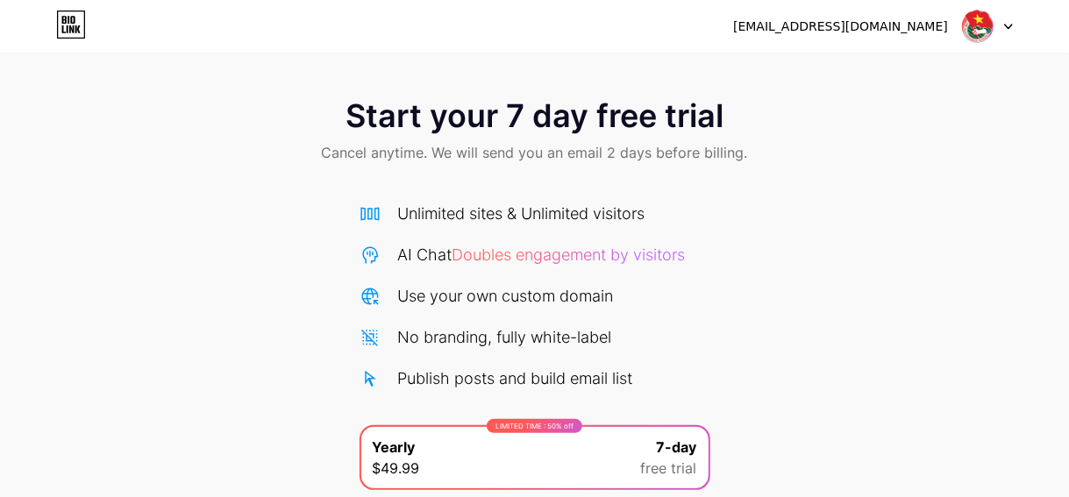
click at [560, 242] on div "Unlimited sites & Unlimited visitors AI Chat Doubles engagement by visitors Use…" at bounding box center [535, 296] width 351 height 189
click at [574, 214] on div "Unlimited sites & Unlimited visitors" at bounding box center [521, 214] width 247 height 24
click at [860, 36] on div "[EMAIL_ADDRESS][DOMAIN_NAME]" at bounding box center [873, 27] width 280 height 32
click at [625, 271] on div "Unlimited sites & Unlimited visitors AI Chat Doubles engagement by visitors Use…" at bounding box center [535, 296] width 351 height 189
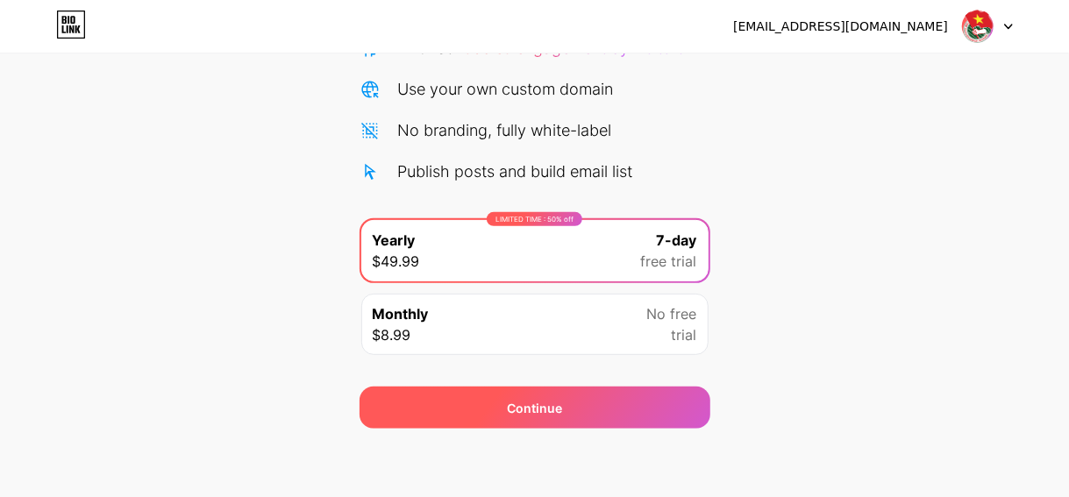
click at [610, 390] on div "Continue" at bounding box center [535, 408] width 351 height 42
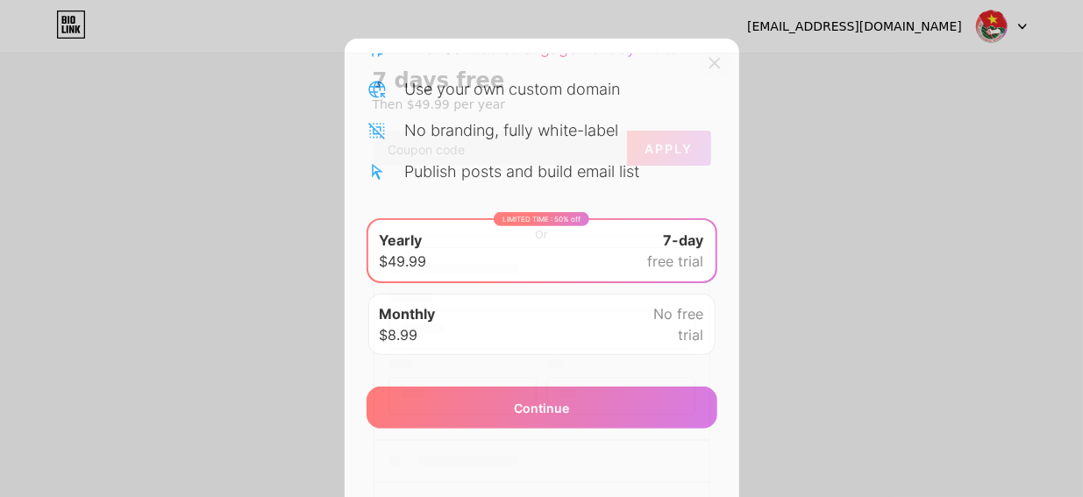
click at [708, 60] on icon at bounding box center [715, 63] width 14 height 14
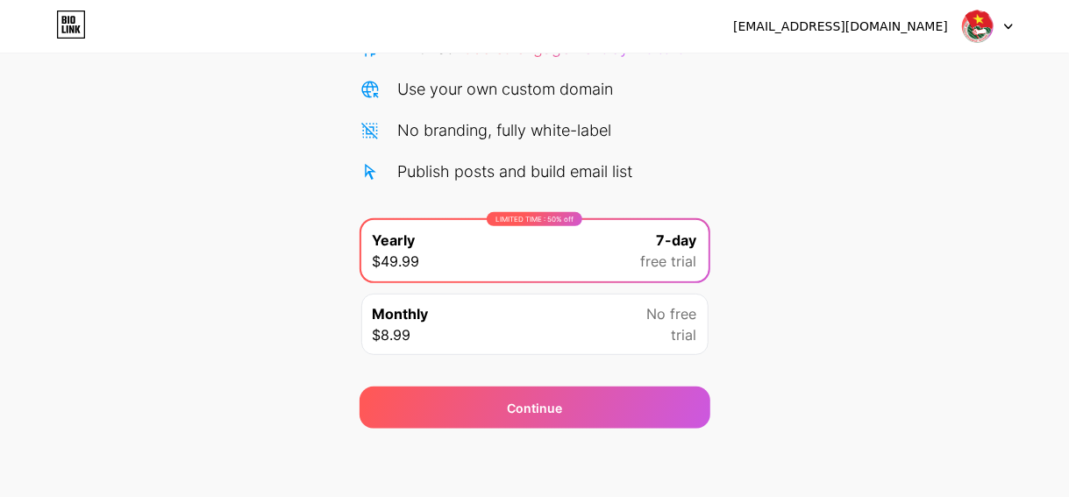
click at [632, 168] on div "Publish posts and build email list" at bounding box center [515, 172] width 235 height 24
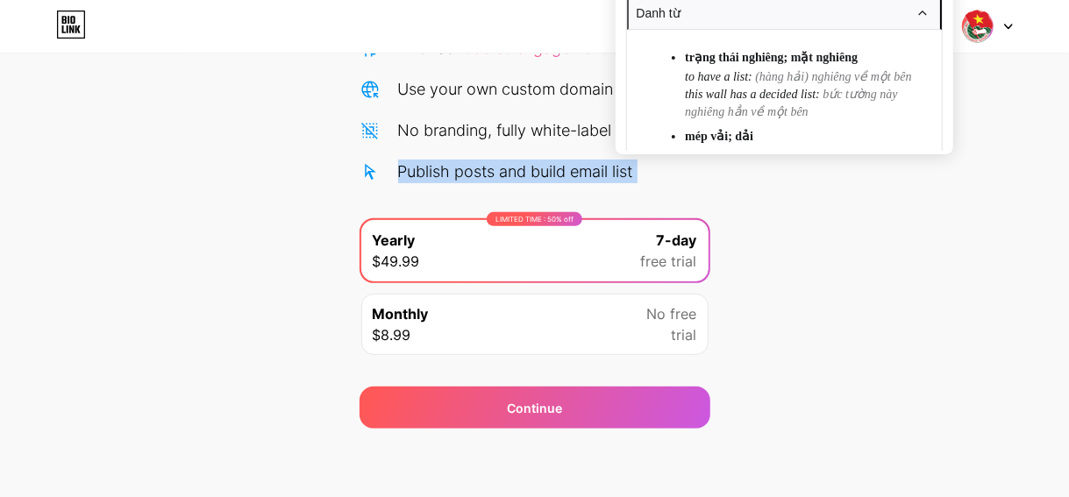
click at [632, 168] on div "Publish posts and build email list" at bounding box center [515, 172] width 235 height 24
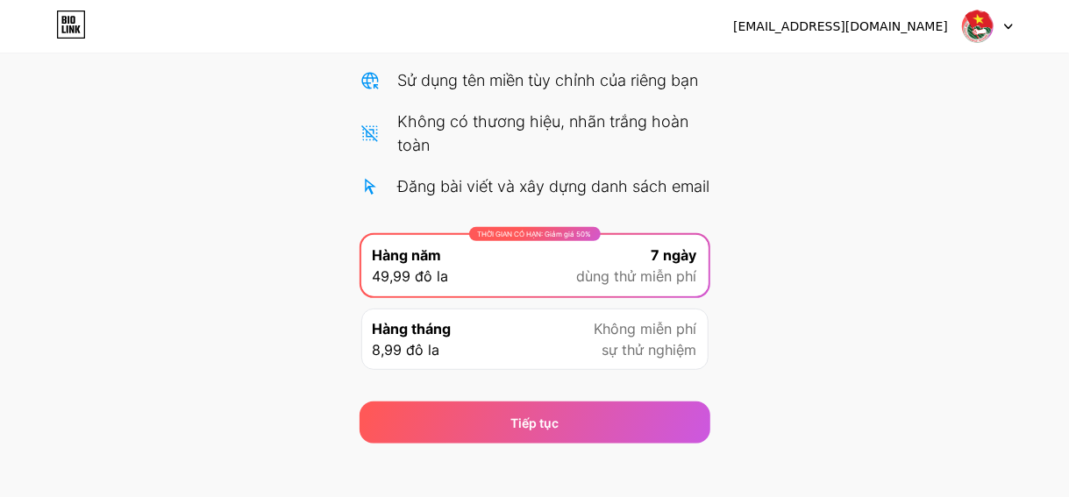
scroll to position [302, 0]
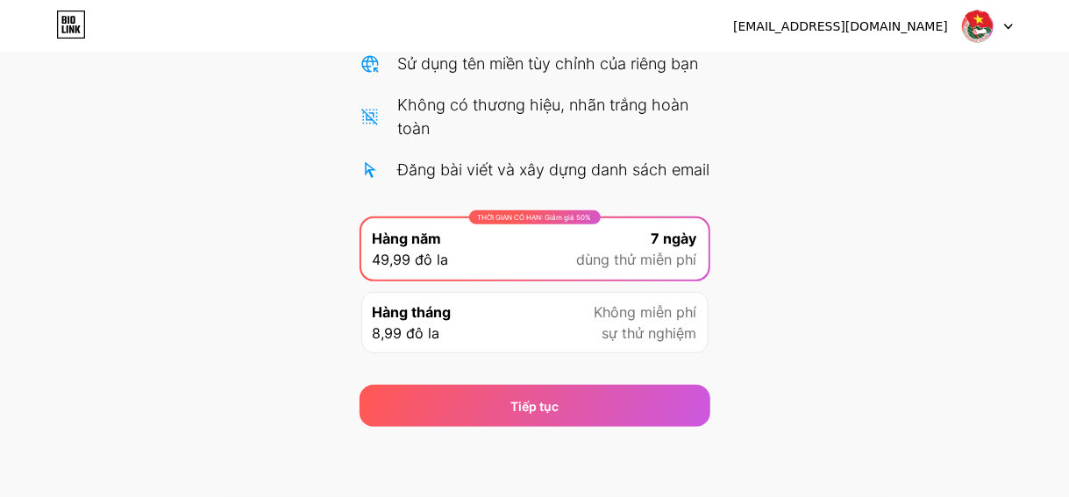
click at [1006, 25] on icon at bounding box center [1008, 27] width 7 height 4
click at [921, 200] on div "Bắt đầu dùng thử miễn phí 7 ngày của bạn Có thể hủy bất cứ lúc nào. Chúng tôi s…" at bounding box center [534, 114] width 1069 height 626
click at [914, 27] on font "[EMAIL_ADDRESS][DOMAIN_NAME]" at bounding box center [840, 26] width 215 height 14
click at [910, 32] on font "[EMAIL_ADDRESS][DOMAIN_NAME]" at bounding box center [840, 26] width 215 height 14
click at [929, 19] on font "[EMAIL_ADDRESS][DOMAIN_NAME]" at bounding box center [840, 26] width 215 height 14
